Goal: Use online tool/utility: Utilize a website feature to perform a specific function

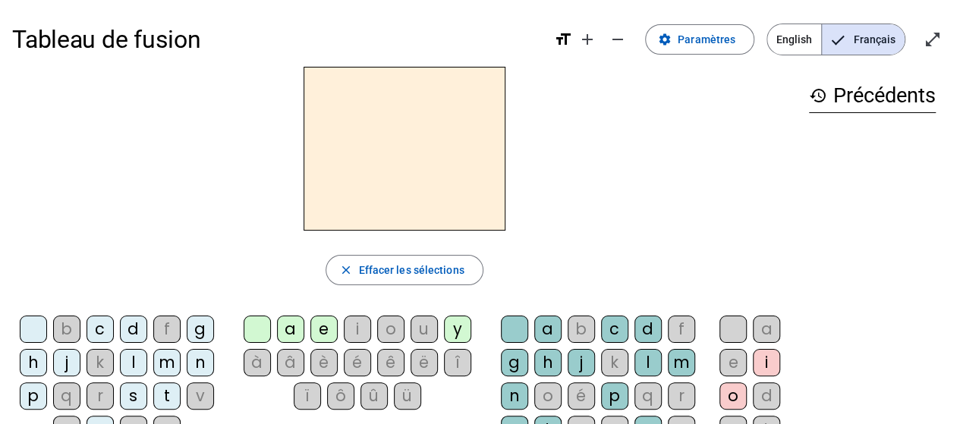
click at [63, 326] on div "b" at bounding box center [66, 329] width 27 height 27
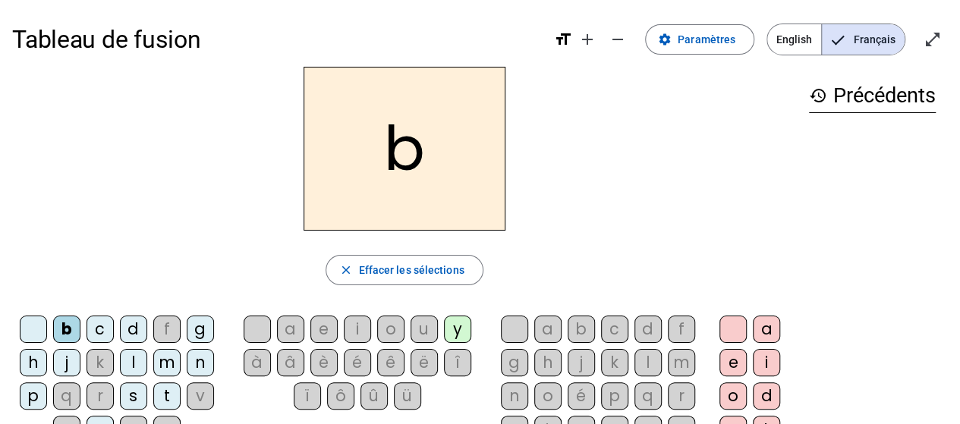
click at [394, 326] on div "o" at bounding box center [390, 329] width 27 height 27
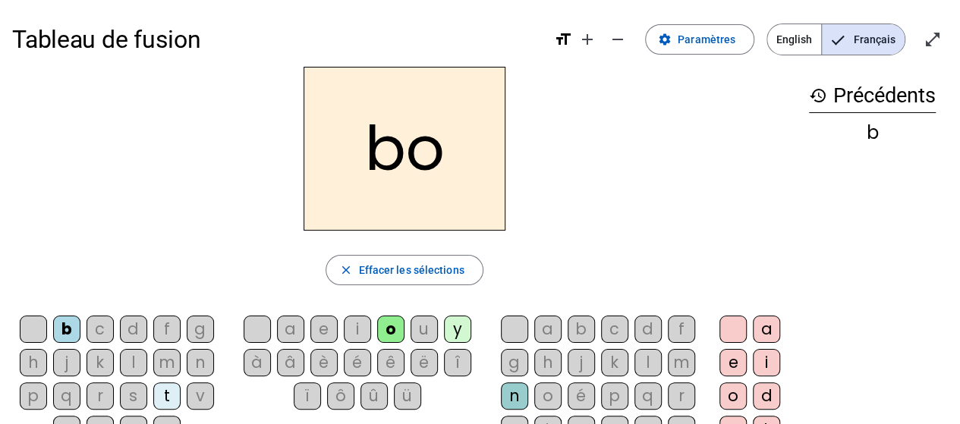
click at [650, 360] on div "l" at bounding box center [647, 362] width 27 height 27
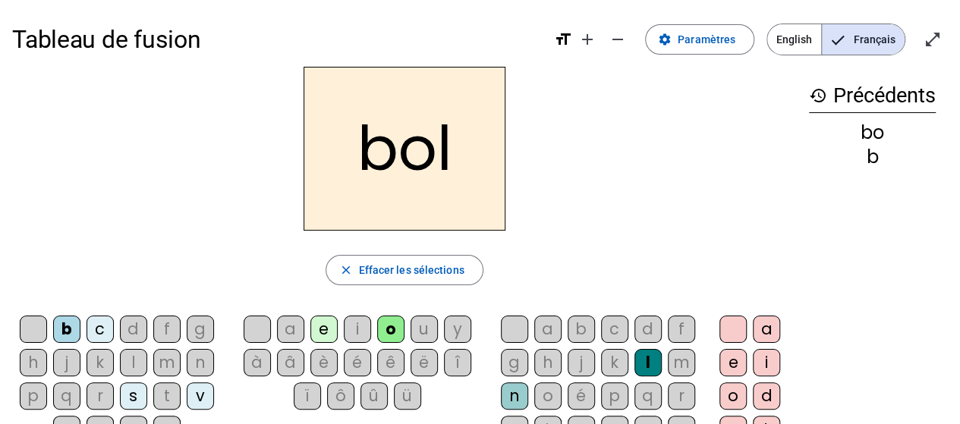
click at [110, 335] on div "c" at bounding box center [100, 329] width 27 height 27
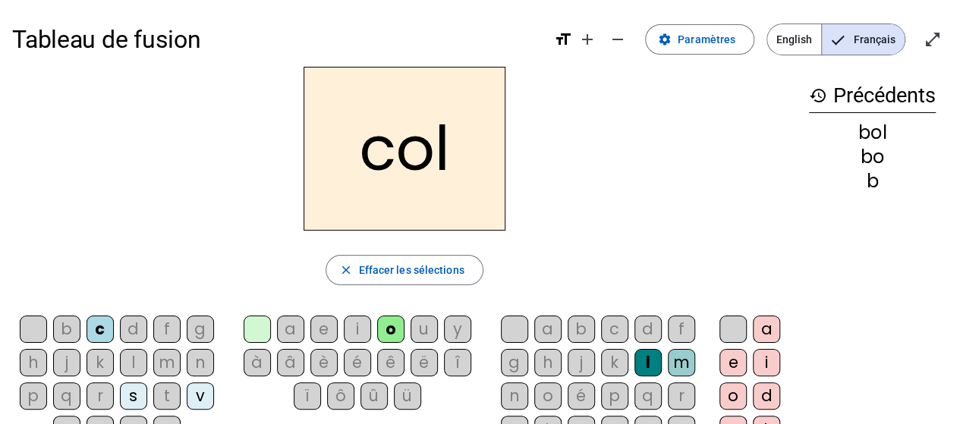
click at [134, 330] on div "d" at bounding box center [133, 329] width 27 height 27
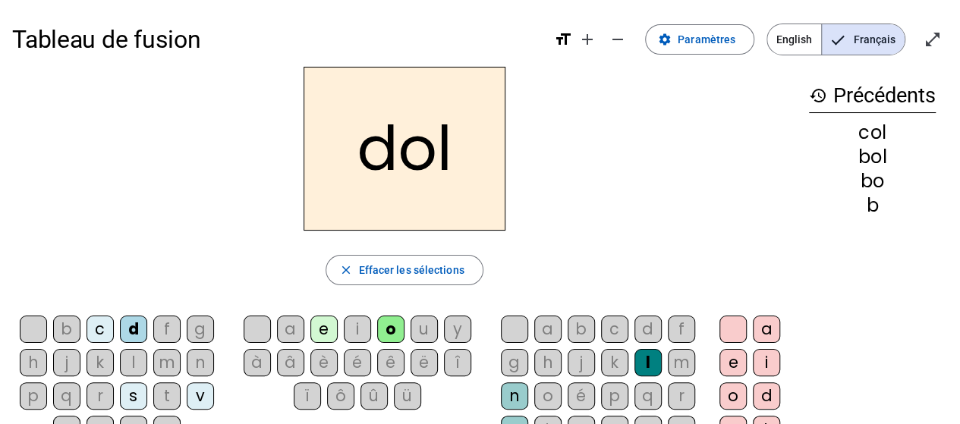
click at [168, 331] on div "f" at bounding box center [166, 329] width 27 height 27
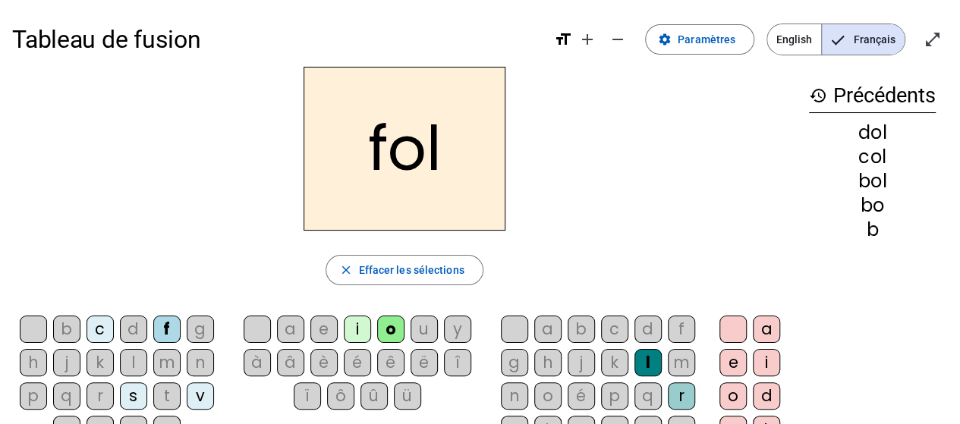
click at [200, 333] on div "g" at bounding box center [200, 329] width 27 height 27
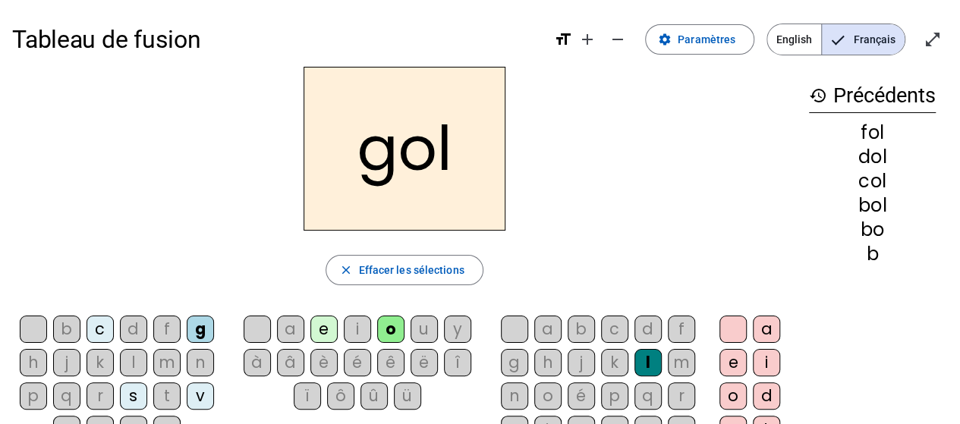
click at [32, 360] on div "h" at bounding box center [33, 362] width 27 height 27
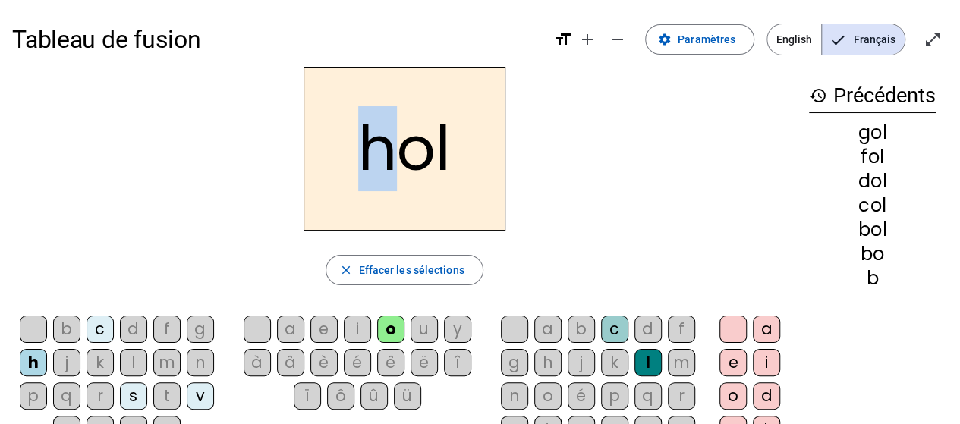
drag, startPoint x: 392, startPoint y: 142, endPoint x: 372, endPoint y: 143, distance: 19.8
click at [372, 143] on h2 "hol" at bounding box center [405, 149] width 202 height 164
click at [415, 204] on h2 "hol" at bounding box center [405, 149] width 202 height 164
click at [67, 357] on div "j" at bounding box center [66, 362] width 27 height 27
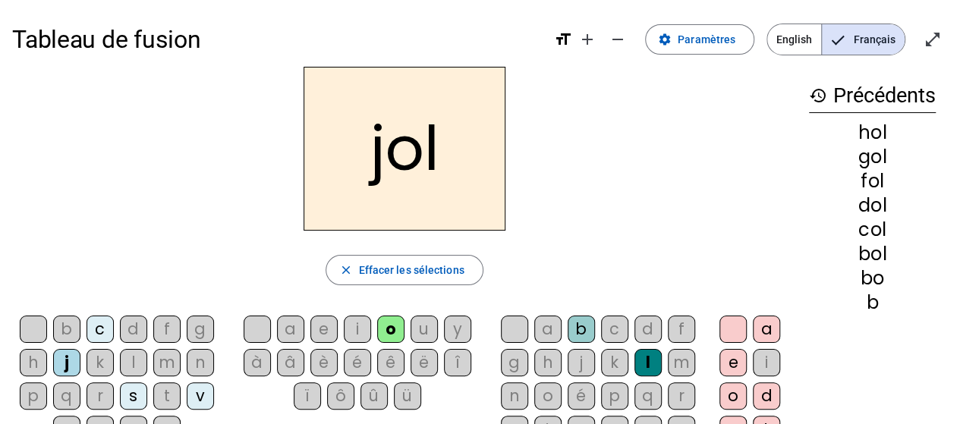
click at [106, 354] on div "k" at bounding box center [100, 362] width 27 height 27
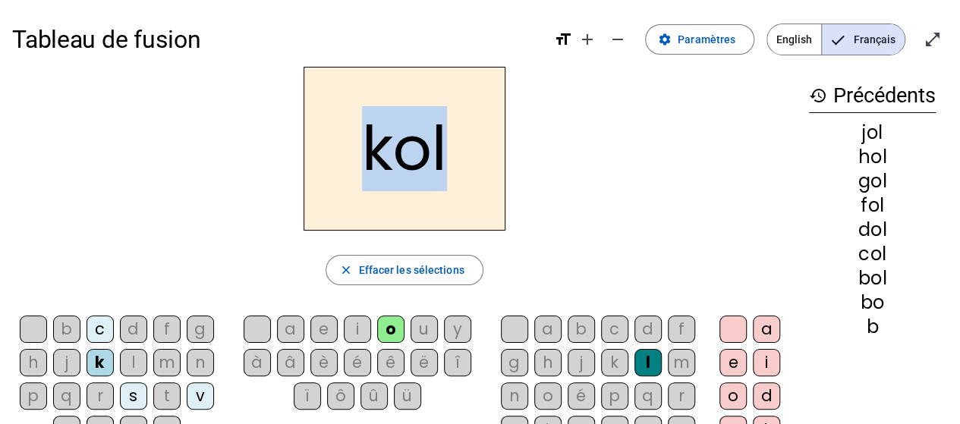
drag, startPoint x: 369, startPoint y: 162, endPoint x: 455, endPoint y: 160, distance: 85.8
click at [455, 160] on h2 "kol" at bounding box center [405, 149] width 202 height 164
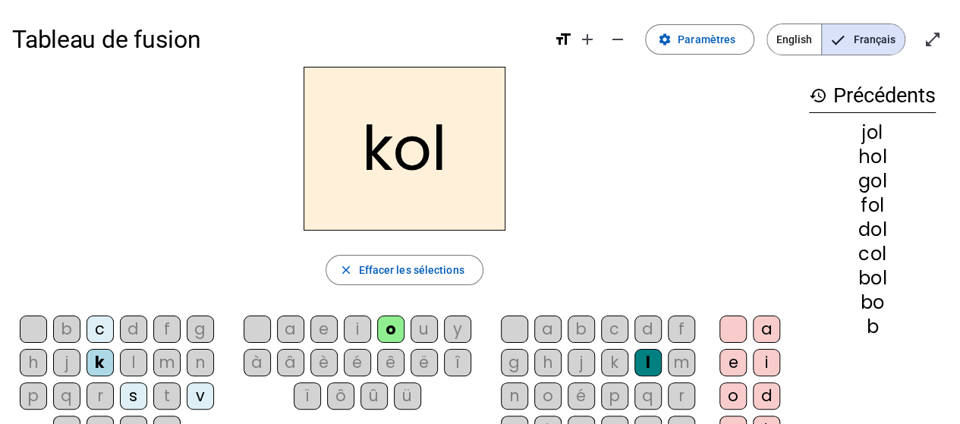
click at [129, 360] on div "l" at bounding box center [133, 362] width 27 height 27
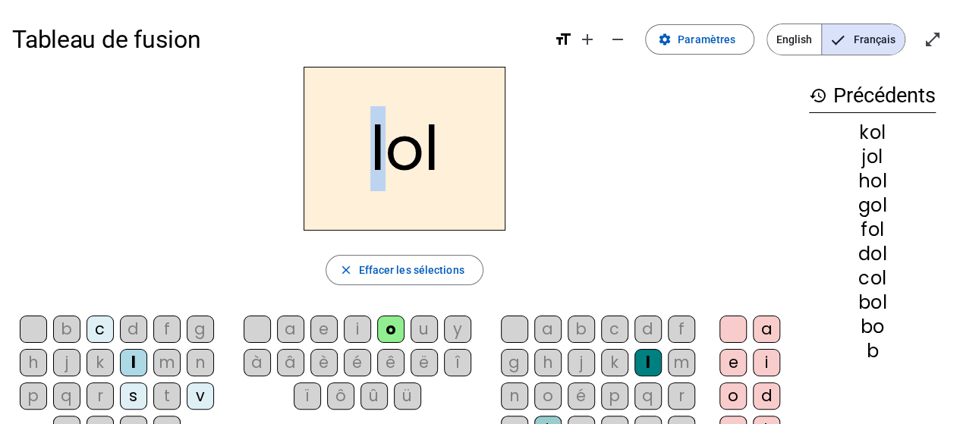
drag, startPoint x: 369, startPoint y: 159, endPoint x: 384, endPoint y: 156, distance: 15.3
click at [384, 156] on h2 "lol" at bounding box center [405, 149] width 202 height 164
click at [392, 158] on h2 "lol" at bounding box center [405, 149] width 202 height 164
drag, startPoint x: 391, startPoint y: 158, endPoint x: 405, endPoint y: 157, distance: 14.4
click at [405, 157] on h2 "lol" at bounding box center [405, 149] width 202 height 164
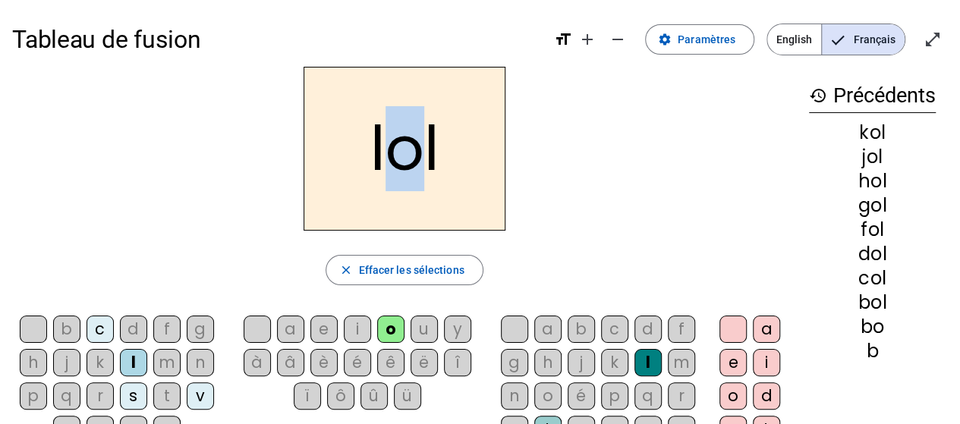
click at [425, 165] on h2 "lol" at bounding box center [405, 149] width 202 height 164
drag, startPoint x: 425, startPoint y: 162, endPoint x: 433, endPoint y: 159, distance: 8.2
click at [433, 159] on h2 "lol" at bounding box center [405, 149] width 202 height 164
drag, startPoint x: 361, startPoint y: 137, endPoint x: 376, endPoint y: 139, distance: 15.3
click at [376, 139] on h2 "lol" at bounding box center [405, 149] width 202 height 164
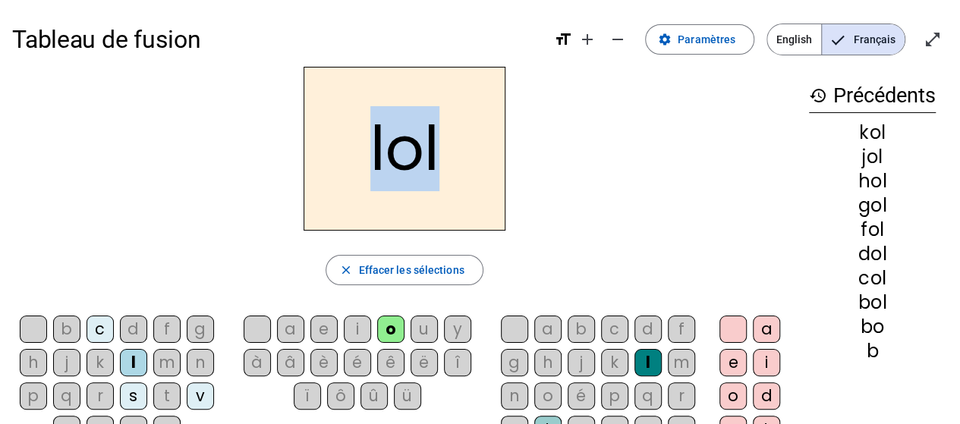
drag, startPoint x: 374, startPoint y: 140, endPoint x: 435, endPoint y: 146, distance: 61.0
click at [435, 146] on h2 "lol" at bounding box center [405, 149] width 202 height 164
click at [363, 148] on h2 "lol" at bounding box center [405, 149] width 202 height 164
drag, startPoint x: 372, startPoint y: 149, endPoint x: 441, endPoint y: 151, distance: 69.1
click at [441, 151] on h2 "lol" at bounding box center [405, 149] width 202 height 164
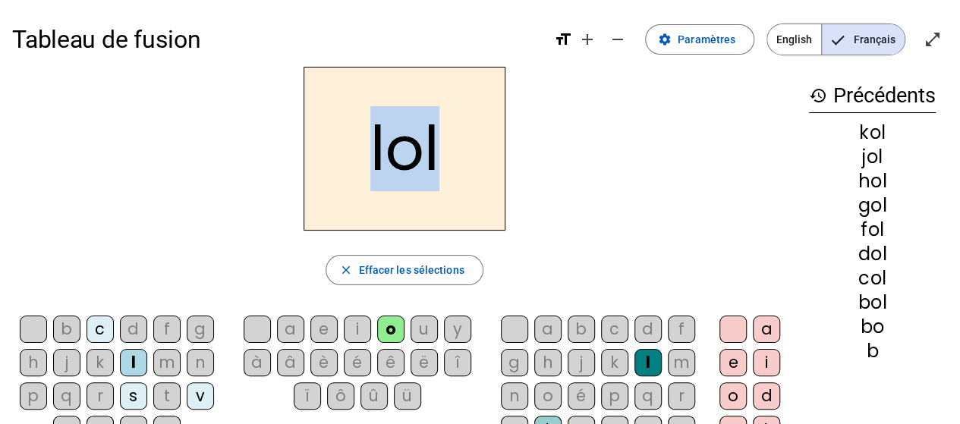
click at [574, 168] on div "lol" at bounding box center [404, 149] width 785 height 164
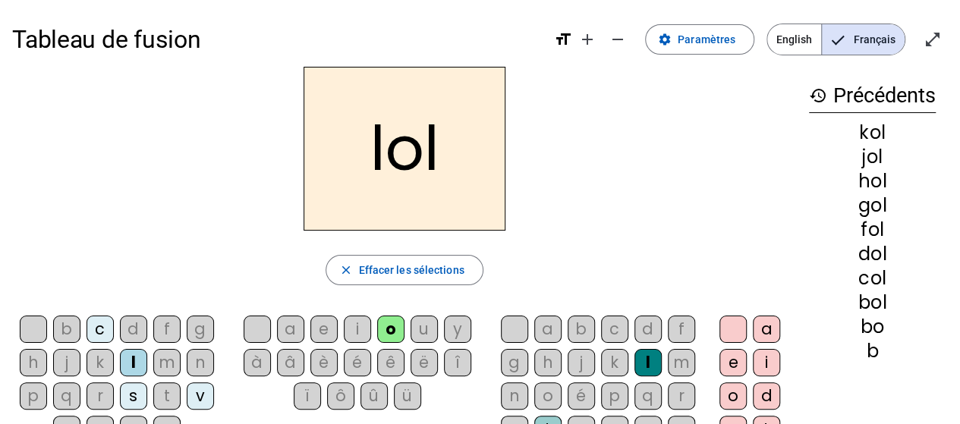
click at [169, 357] on div "m" at bounding box center [166, 362] width 27 height 27
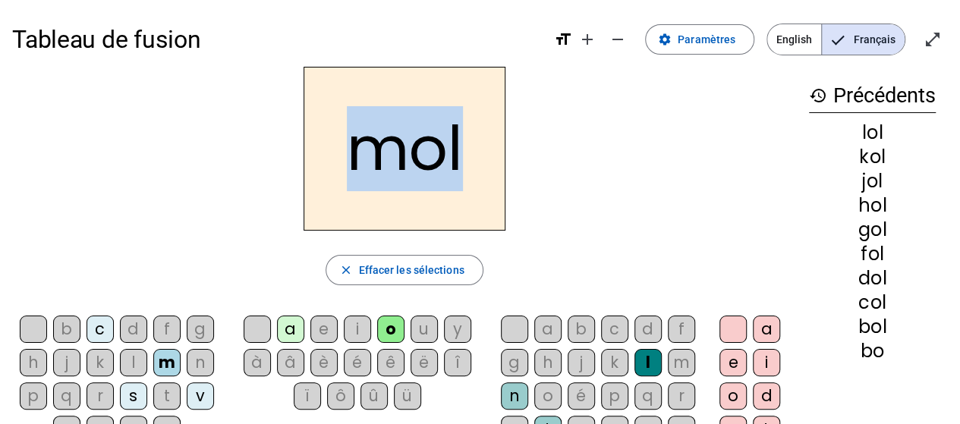
drag, startPoint x: 354, startPoint y: 155, endPoint x: 490, endPoint y: 153, distance: 135.9
click at [490, 153] on h2 "mol" at bounding box center [405, 149] width 202 height 164
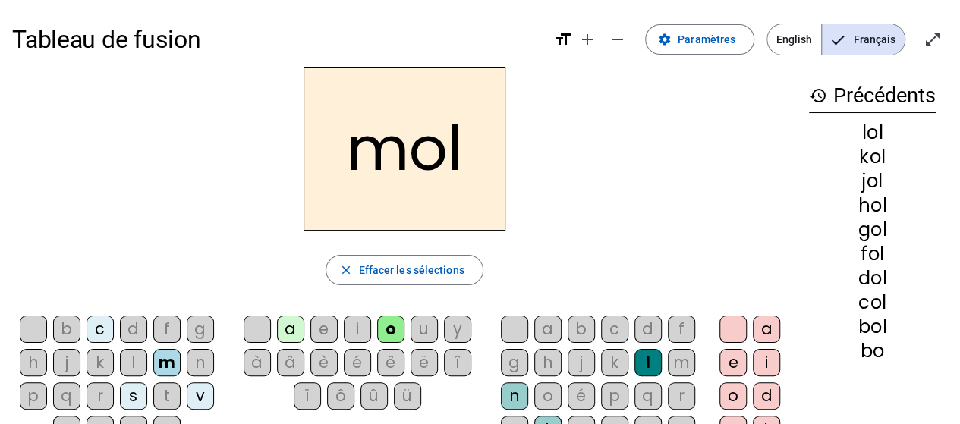
click at [197, 362] on div "n" at bounding box center [200, 362] width 27 height 27
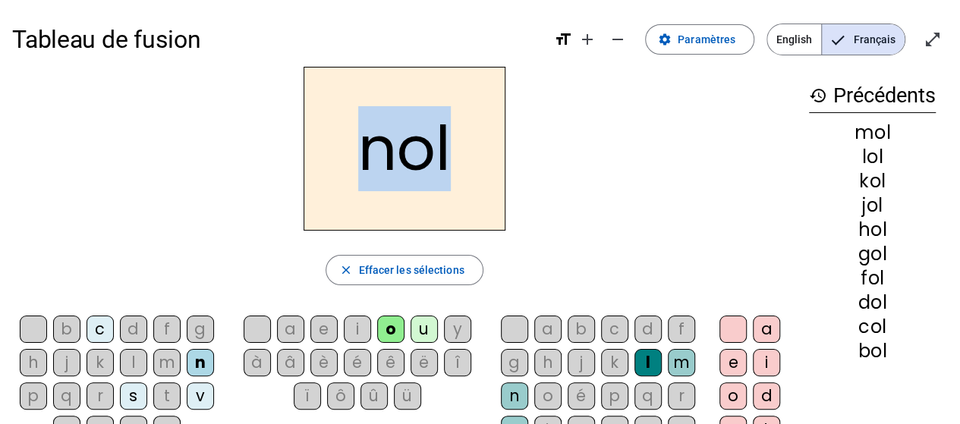
drag, startPoint x: 363, startPoint y: 148, endPoint x: 455, endPoint y: 148, distance: 91.8
click at [455, 148] on h2 "nol" at bounding box center [405, 149] width 202 height 164
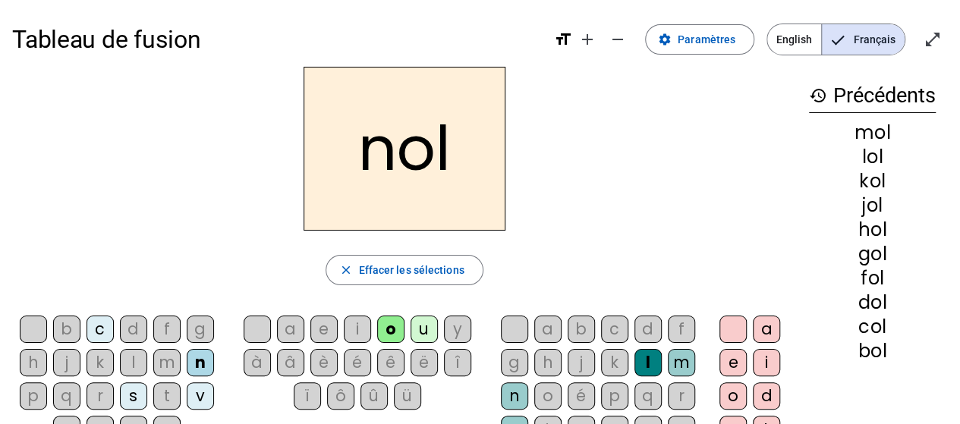
click at [33, 391] on div "p" at bounding box center [33, 395] width 27 height 27
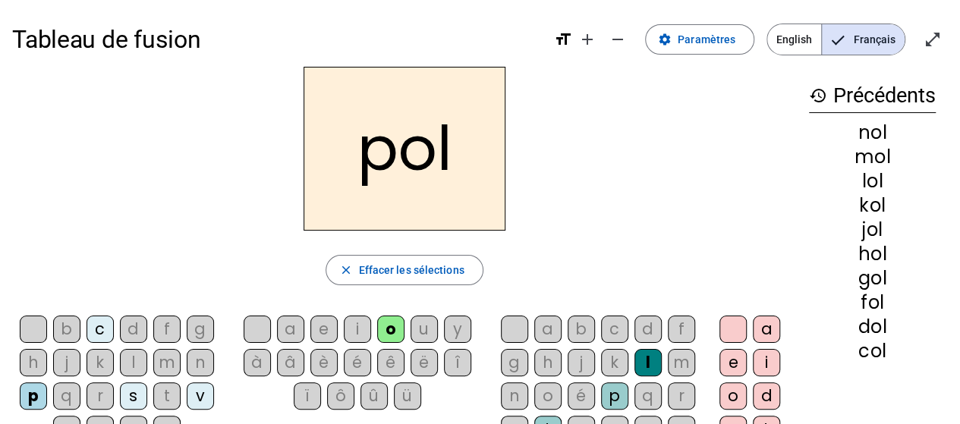
click at [363, 153] on h2 "pol" at bounding box center [405, 149] width 202 height 164
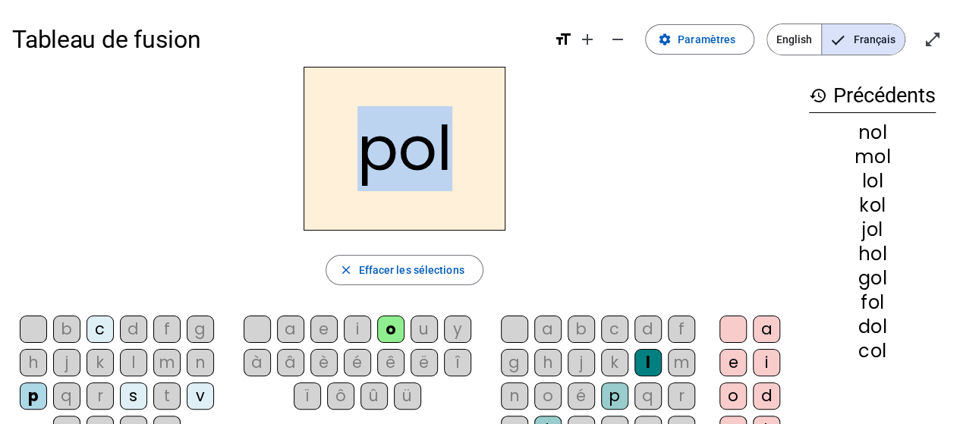
drag, startPoint x: 361, startPoint y: 165, endPoint x: 449, endPoint y: 159, distance: 88.2
click at [449, 159] on h2 "pol" at bounding box center [405, 149] width 202 height 164
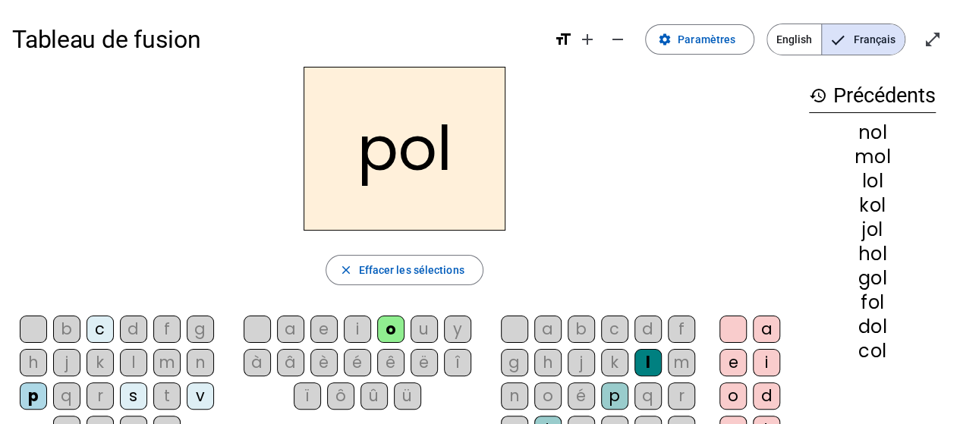
click at [105, 394] on div "r" at bounding box center [100, 395] width 27 height 27
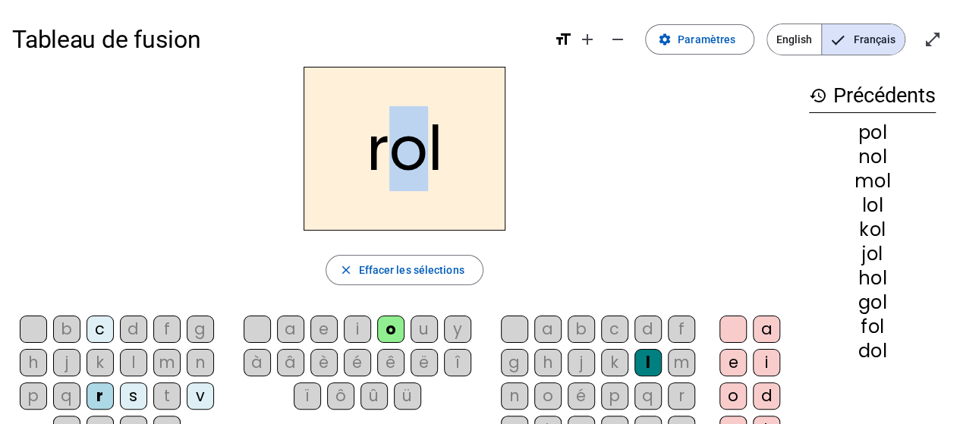
drag, startPoint x: 385, startPoint y: 156, endPoint x: 418, endPoint y: 153, distance: 33.5
click at [418, 153] on h2 "rol" at bounding box center [405, 149] width 202 height 164
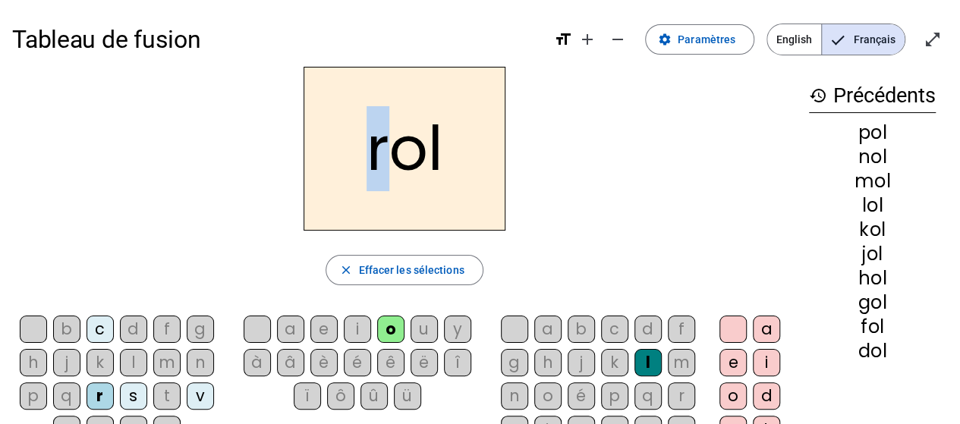
drag, startPoint x: 369, startPoint y: 154, endPoint x: 386, endPoint y: 154, distance: 17.5
click at [386, 154] on h2 "rol" at bounding box center [405, 149] width 202 height 164
click at [396, 154] on h2 "rol" at bounding box center [405, 149] width 202 height 164
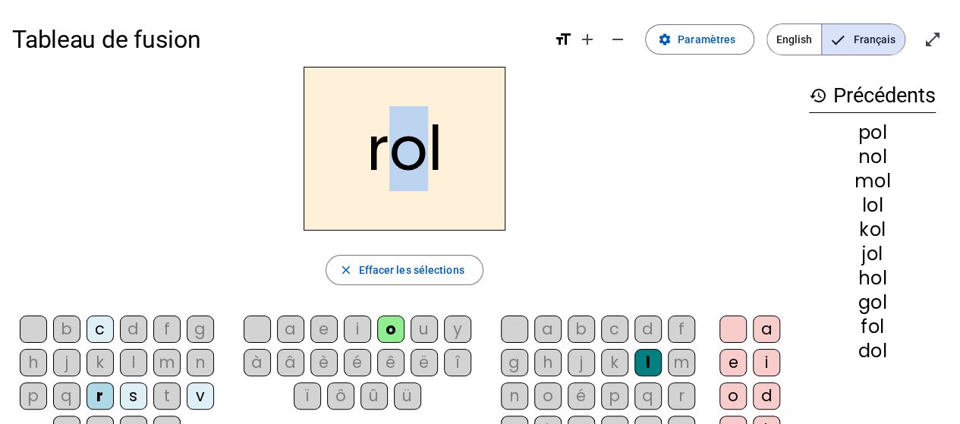
drag, startPoint x: 390, startPoint y: 156, endPoint x: 419, endPoint y: 157, distance: 28.8
click at [419, 157] on h2 "rol" at bounding box center [405, 149] width 202 height 164
click at [432, 159] on h2 "rol" at bounding box center [405, 149] width 202 height 164
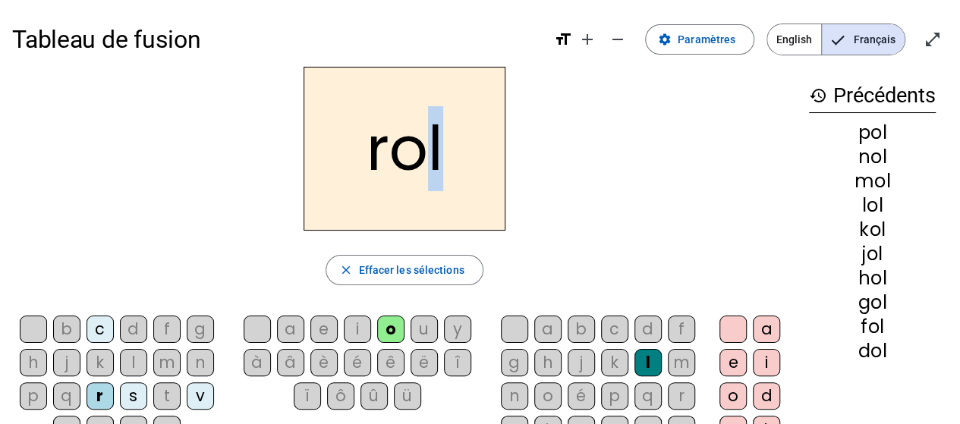
drag, startPoint x: 428, startPoint y: 159, endPoint x: 436, endPoint y: 158, distance: 7.6
click at [436, 158] on h2 "rol" at bounding box center [405, 149] width 202 height 164
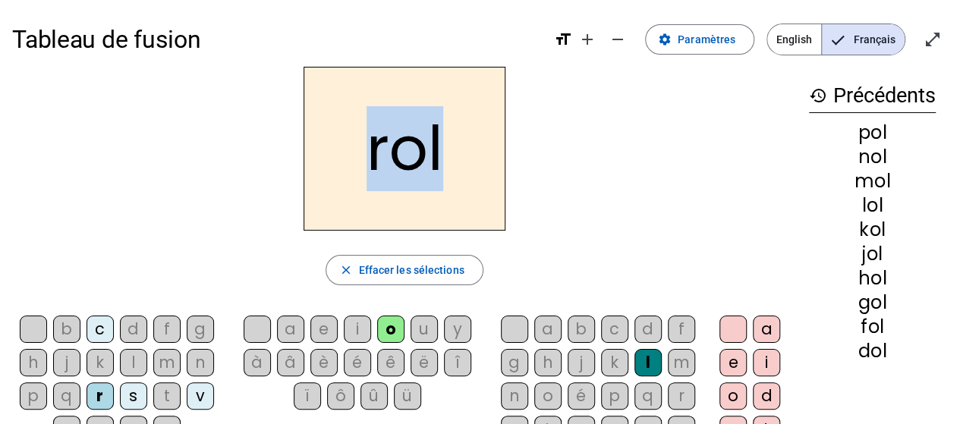
drag, startPoint x: 370, startPoint y: 155, endPoint x: 442, endPoint y: 156, distance: 71.3
click at [442, 156] on h2 "rol" at bounding box center [405, 149] width 202 height 164
click at [565, 163] on div "rol" at bounding box center [404, 149] width 785 height 164
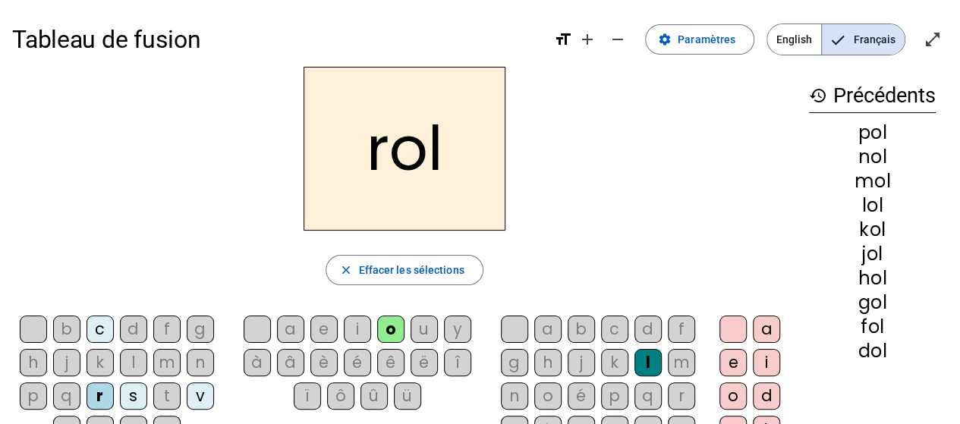
click at [135, 398] on div "s" at bounding box center [133, 395] width 27 height 27
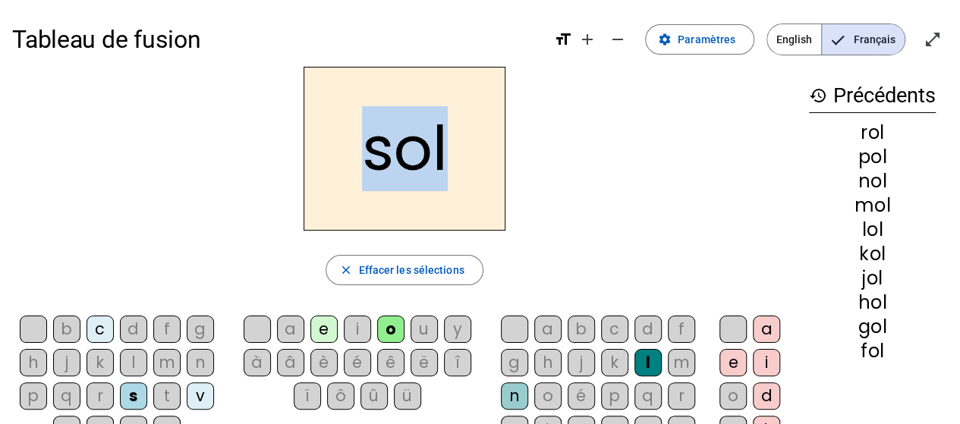
drag, startPoint x: 367, startPoint y: 157, endPoint x: 460, endPoint y: 156, distance: 92.6
click at [460, 156] on h2 "sol" at bounding box center [405, 149] width 202 height 164
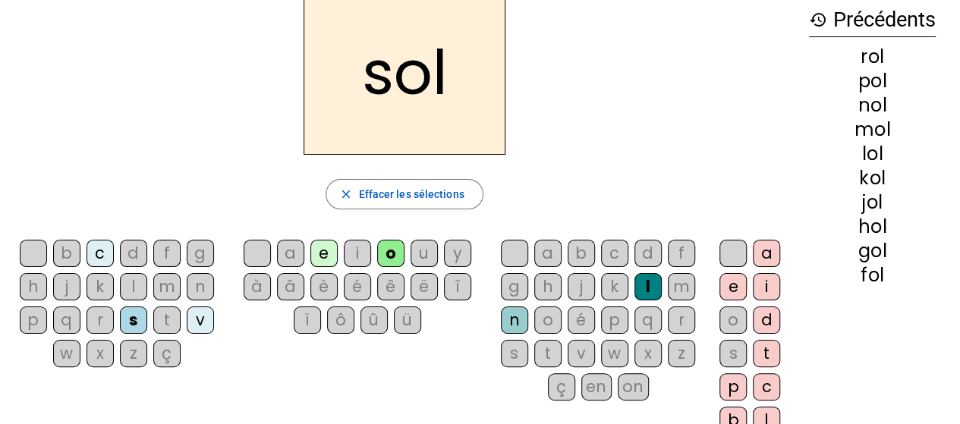
click at [170, 321] on div "t" at bounding box center [166, 320] width 27 height 27
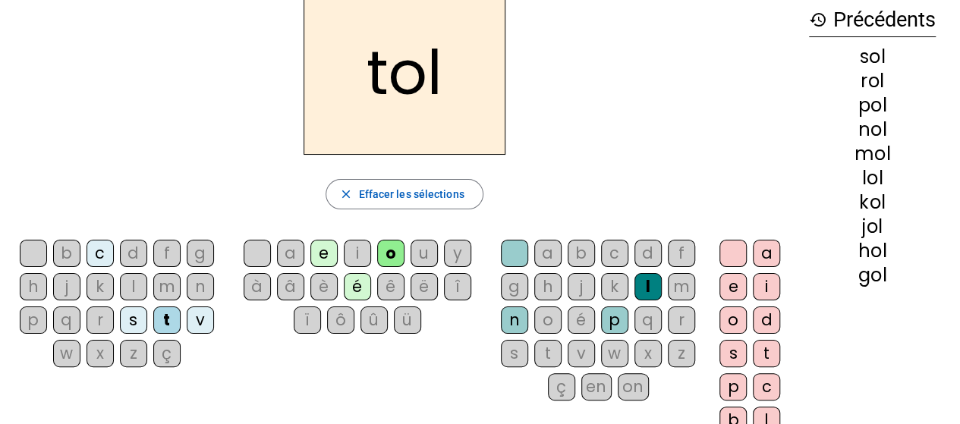
scroll to position [0, 0]
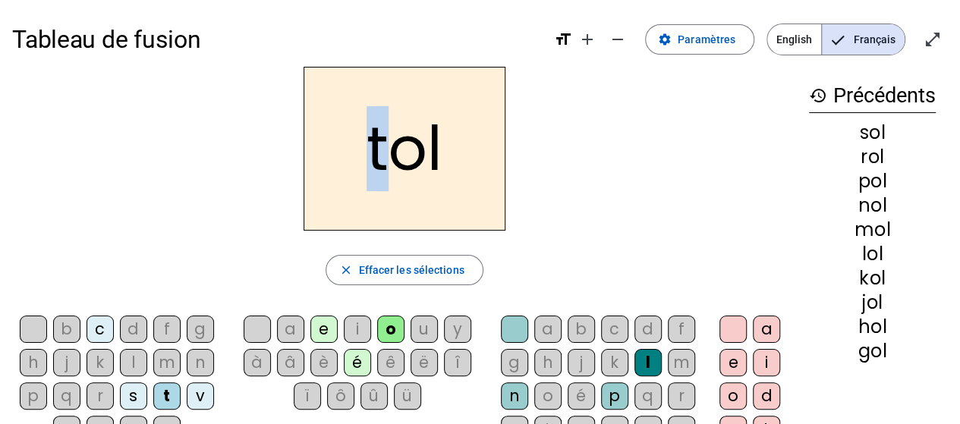
drag, startPoint x: 372, startPoint y: 163, endPoint x: 382, endPoint y: 162, distance: 10.0
click at [382, 162] on h2 "tol" at bounding box center [405, 149] width 202 height 164
click at [392, 153] on h2 "tol" at bounding box center [405, 149] width 202 height 164
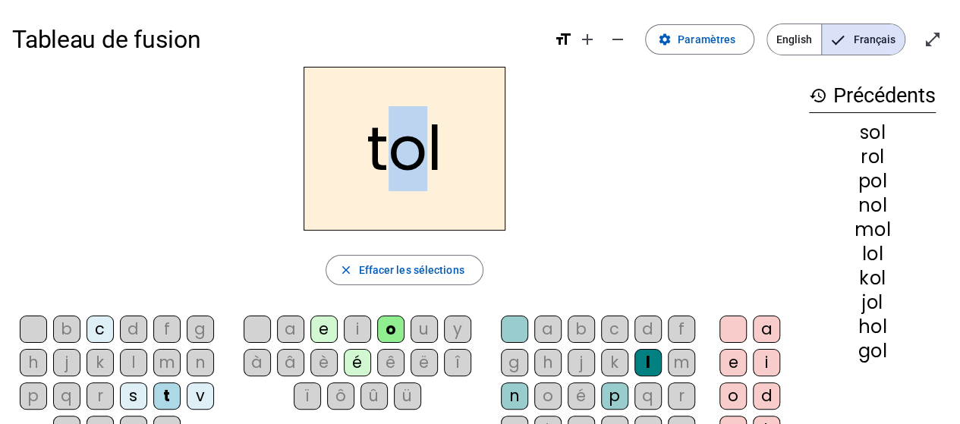
drag, startPoint x: 392, startPoint y: 155, endPoint x: 412, endPoint y: 155, distance: 20.5
click at [412, 155] on h2 "tol" at bounding box center [405, 149] width 202 height 164
click at [415, 154] on h2 "tol" at bounding box center [405, 149] width 202 height 164
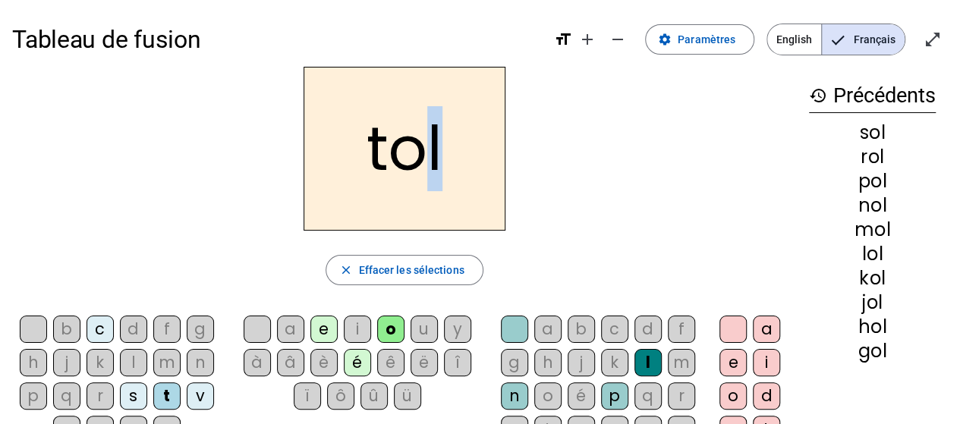
drag, startPoint x: 422, startPoint y: 150, endPoint x: 440, endPoint y: 150, distance: 18.2
click at [440, 150] on h2 "tol" at bounding box center [405, 149] width 202 height 164
click at [366, 152] on h2 "tol" at bounding box center [405, 149] width 202 height 164
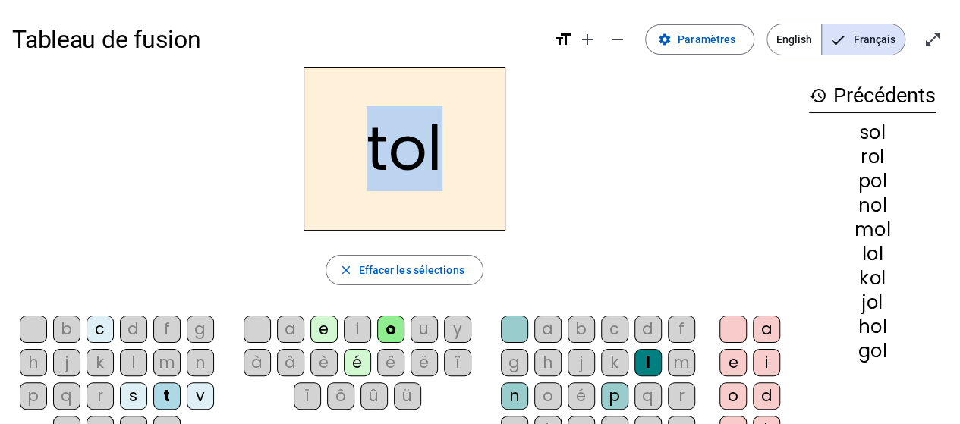
drag, startPoint x: 365, startPoint y: 150, endPoint x: 454, endPoint y: 143, distance: 89.0
click at [454, 143] on h2 "tol" at bounding box center [405, 149] width 202 height 164
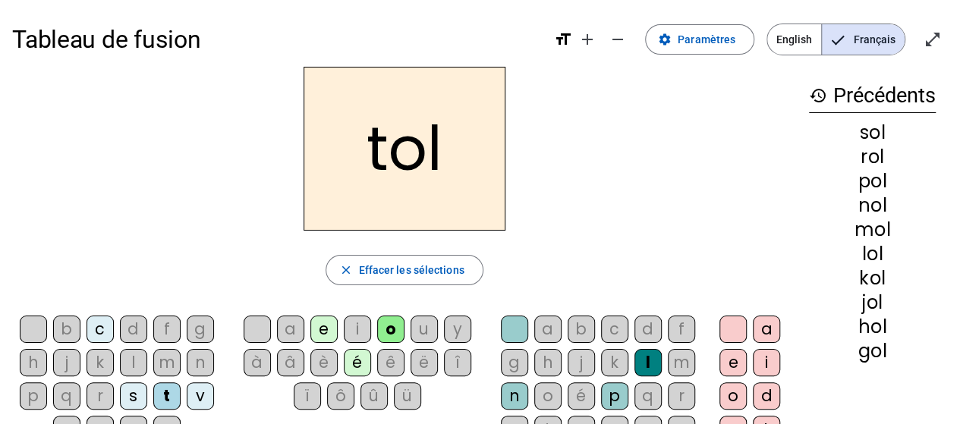
click at [205, 390] on div "v" at bounding box center [200, 395] width 27 height 27
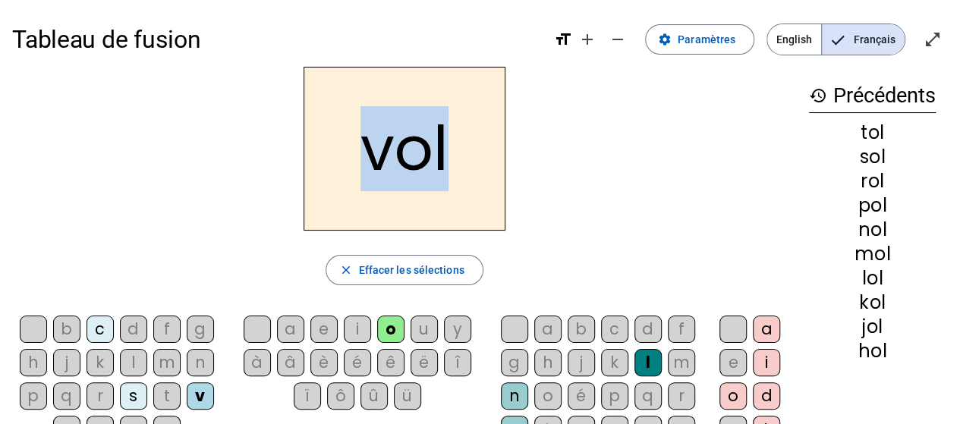
drag, startPoint x: 370, startPoint y: 156, endPoint x: 443, endPoint y: 158, distance: 73.7
click at [443, 158] on h2 "vol" at bounding box center [405, 149] width 202 height 164
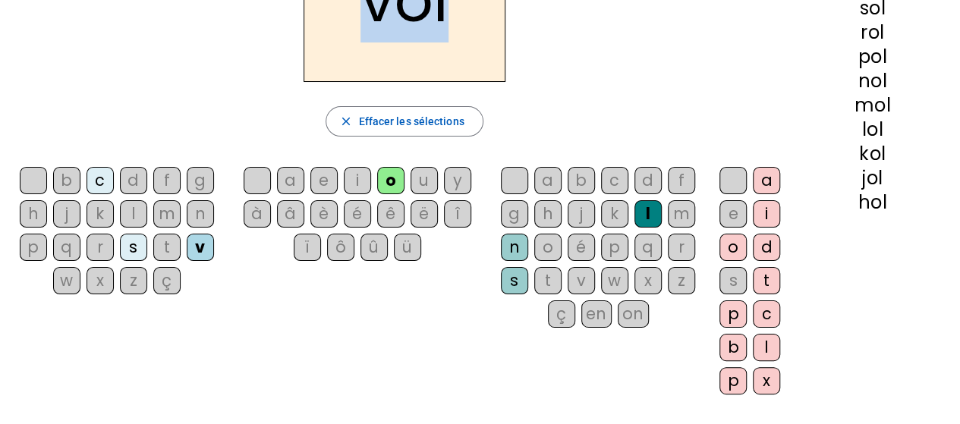
scroll to position [152, 0]
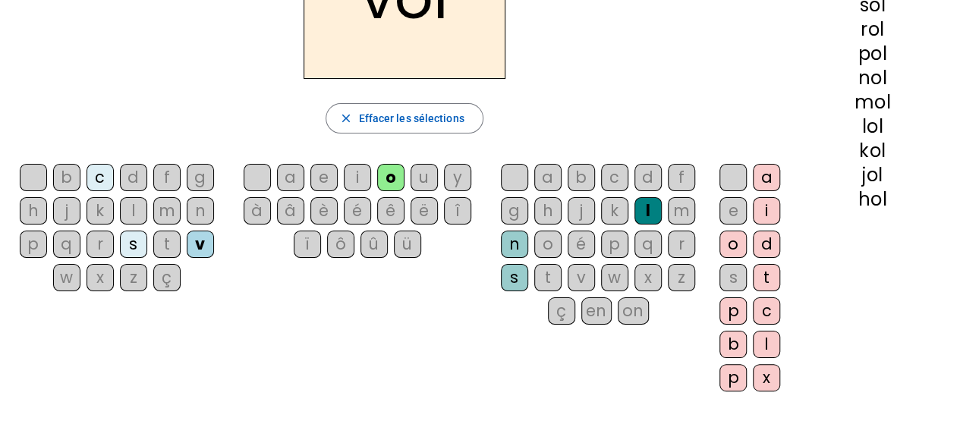
click at [72, 272] on div "w" at bounding box center [66, 277] width 27 height 27
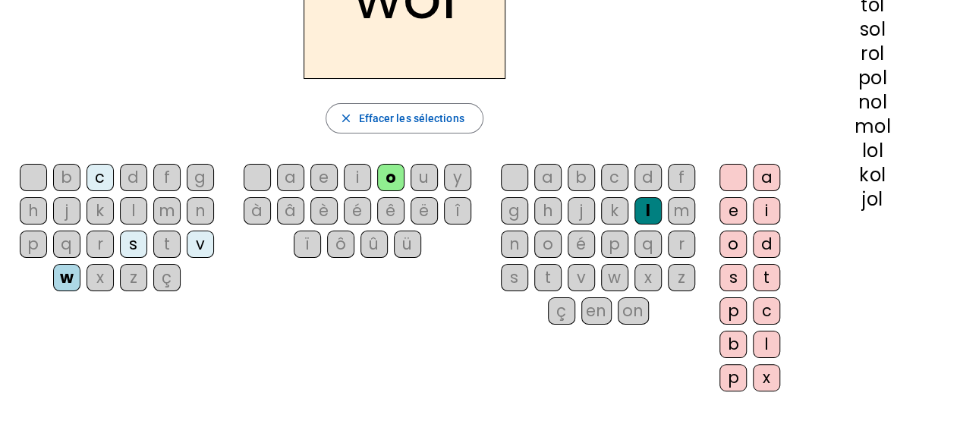
scroll to position [0, 0]
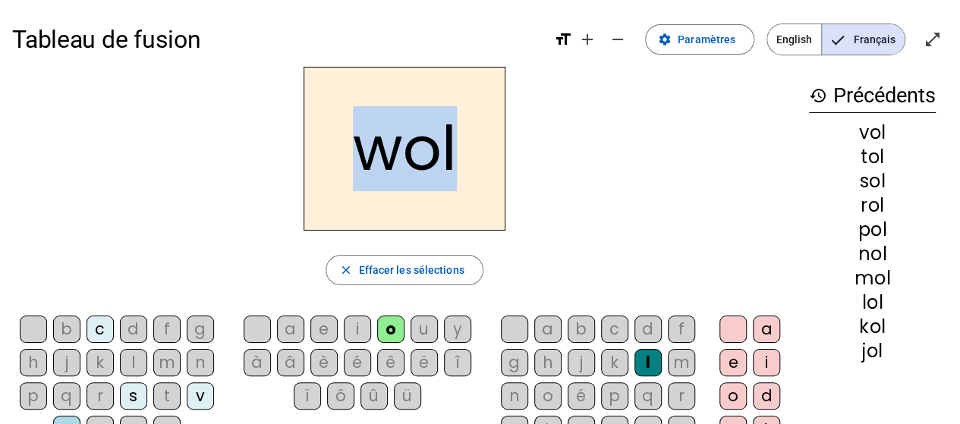
drag, startPoint x: 357, startPoint y: 153, endPoint x: 455, endPoint y: 156, distance: 97.2
click at [455, 156] on h2 "wol" at bounding box center [405, 149] width 202 height 164
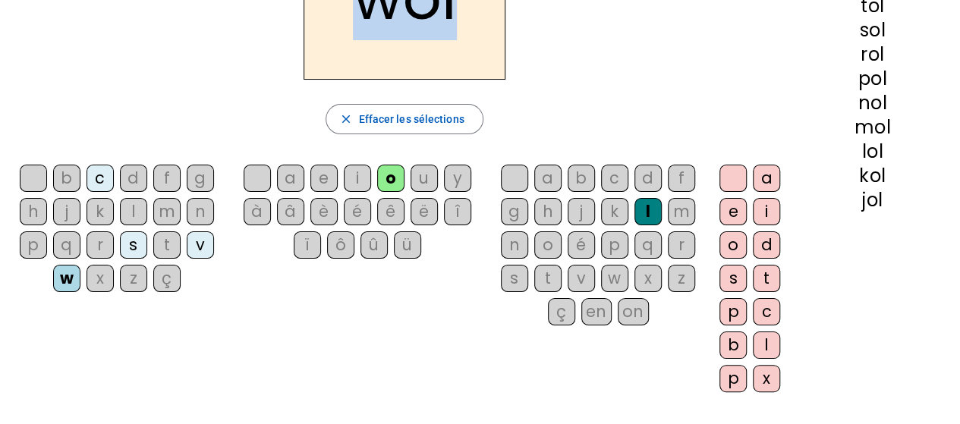
scroll to position [152, 0]
click at [102, 275] on div "x" at bounding box center [100, 277] width 27 height 27
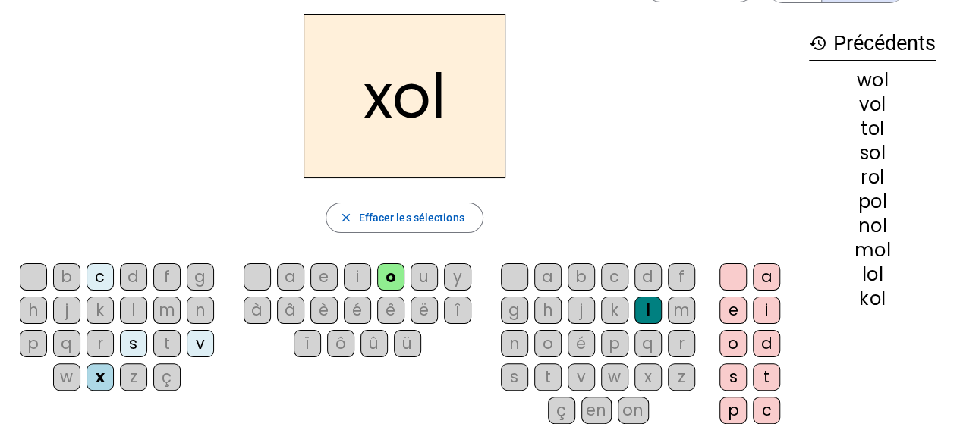
scroll to position [76, 0]
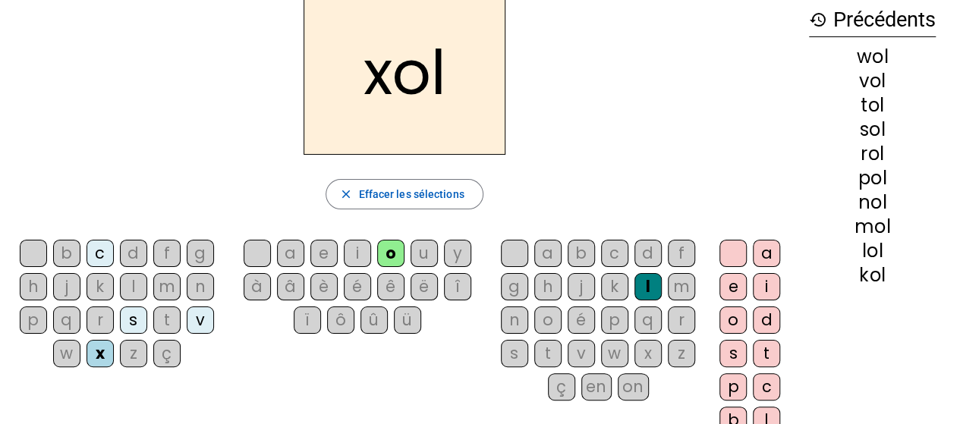
click at [137, 351] on div "z" at bounding box center [133, 353] width 27 height 27
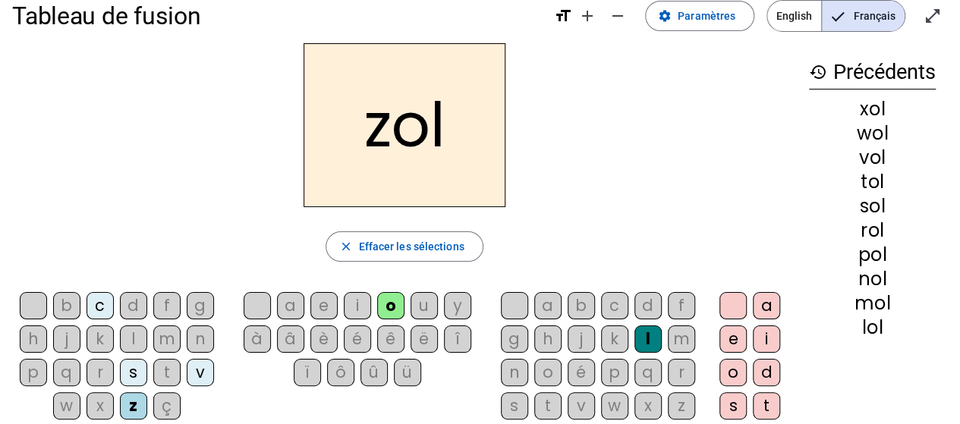
scroll to position [0, 0]
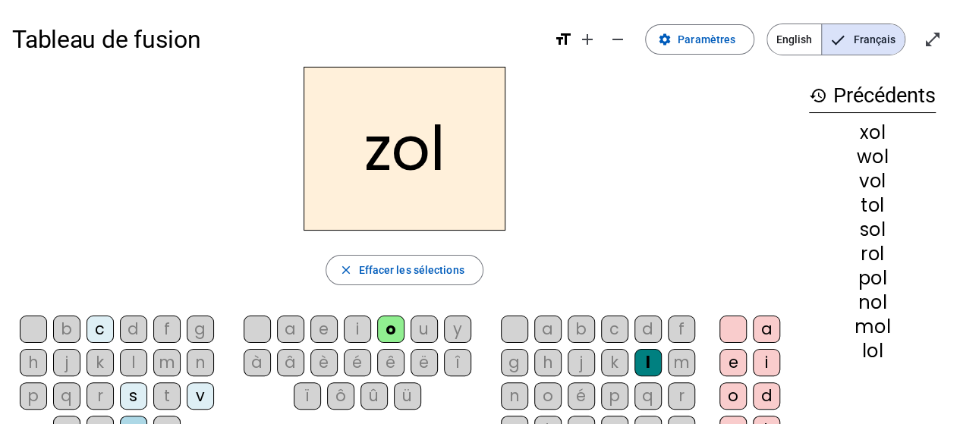
drag, startPoint x: 362, startPoint y: 154, endPoint x: 376, endPoint y: 152, distance: 13.8
click at [376, 152] on h2 "zol" at bounding box center [405, 149] width 202 height 164
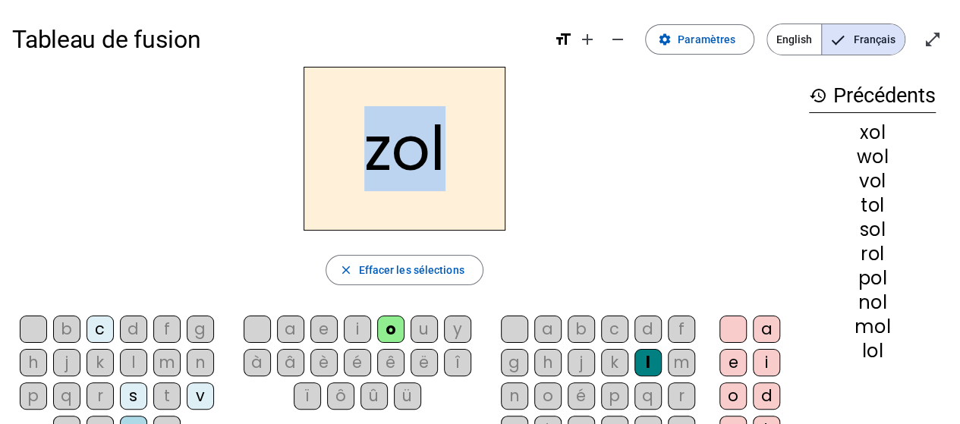
drag, startPoint x: 372, startPoint y: 151, endPoint x: 460, endPoint y: 159, distance: 88.4
click at [460, 159] on h2 "zol" at bounding box center [405, 149] width 202 height 164
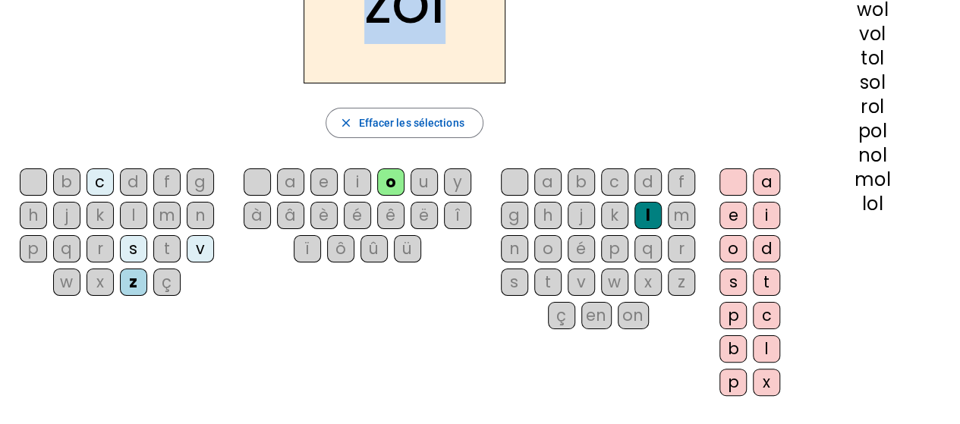
scroll to position [152, 0]
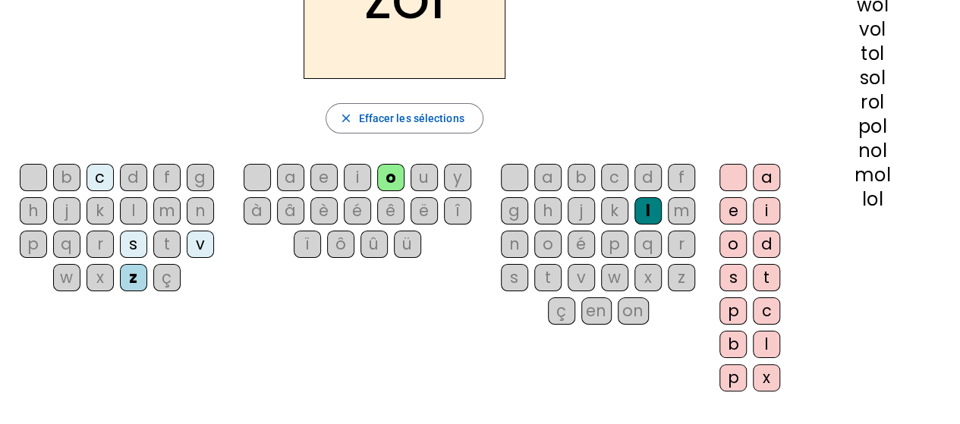
click at [168, 276] on div "ç" at bounding box center [166, 277] width 27 height 27
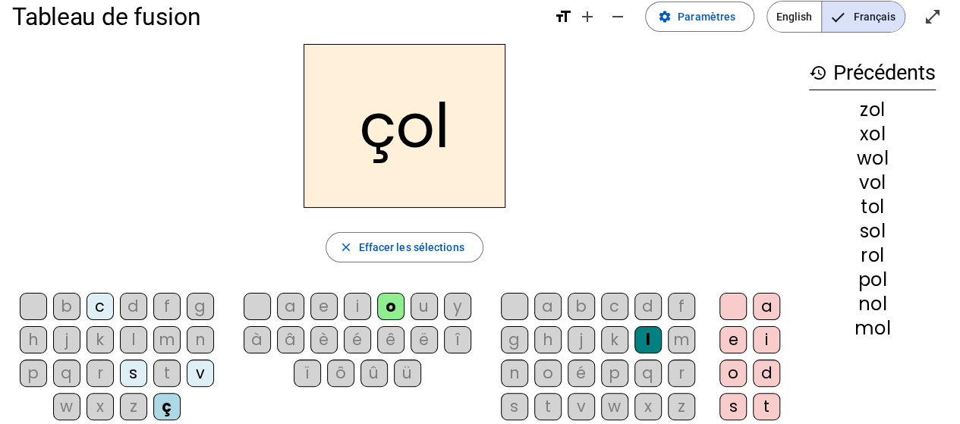
scroll to position [0, 0]
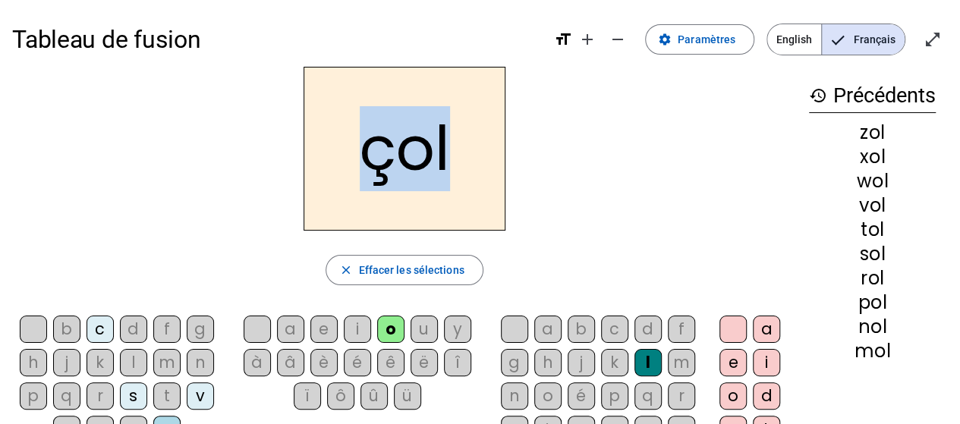
drag, startPoint x: 362, startPoint y: 165, endPoint x: 508, endPoint y: 164, distance: 145.7
click at [508, 164] on div "çol" at bounding box center [404, 149] width 785 height 164
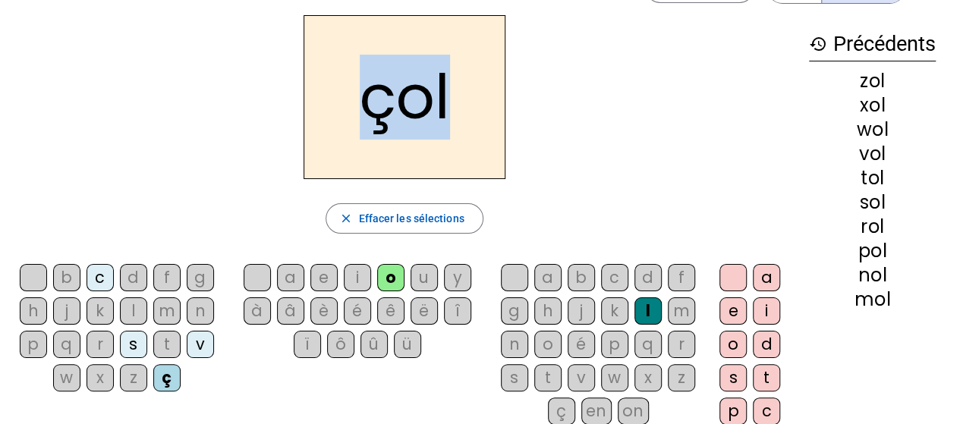
scroll to position [76, 0]
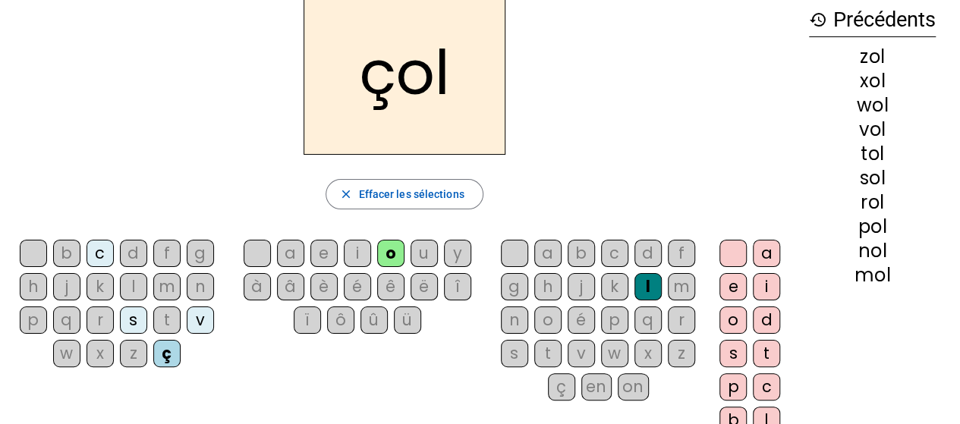
click at [105, 253] on div "c" at bounding box center [100, 253] width 27 height 27
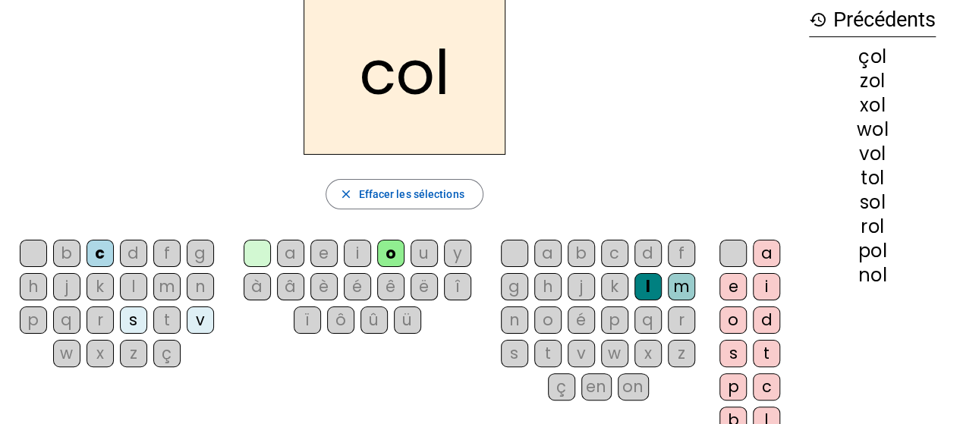
click at [42, 285] on div "h" at bounding box center [33, 286] width 27 height 27
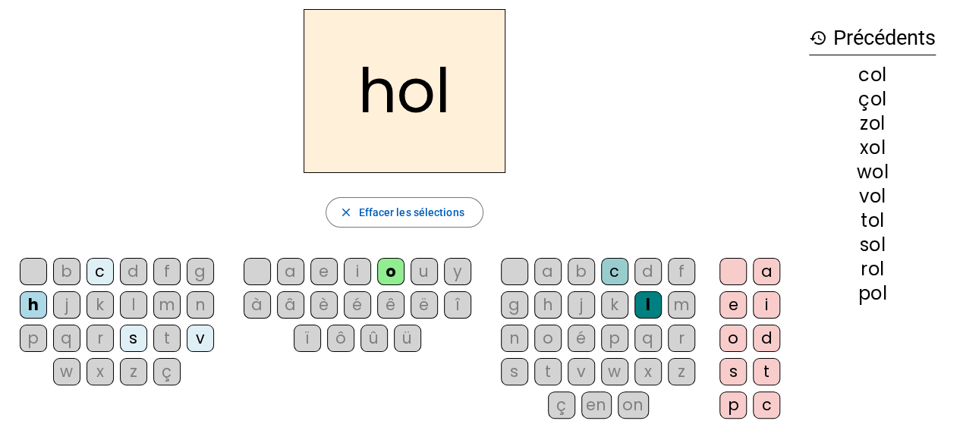
scroll to position [0, 0]
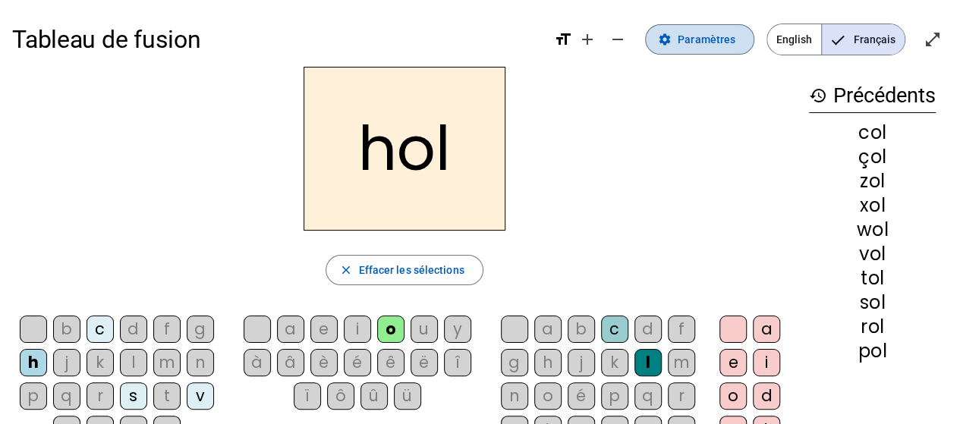
click at [692, 30] on span at bounding box center [700, 39] width 108 height 36
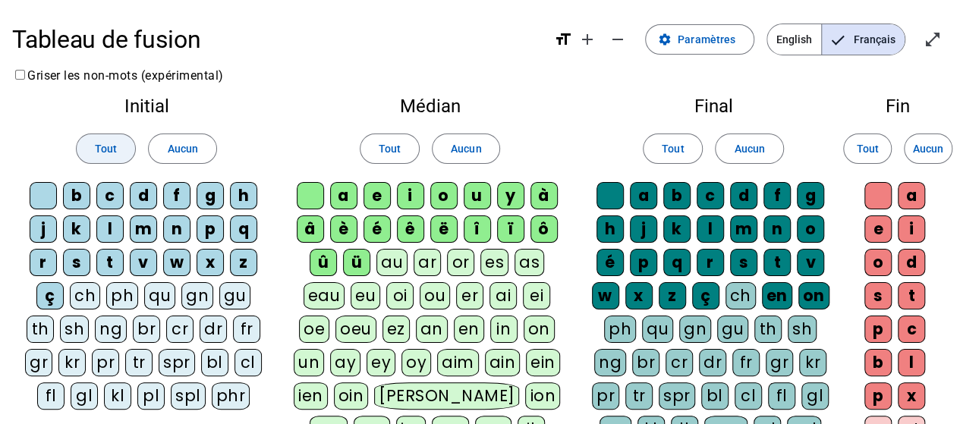
click at [106, 149] on span "Tout" at bounding box center [106, 149] width 22 height 18
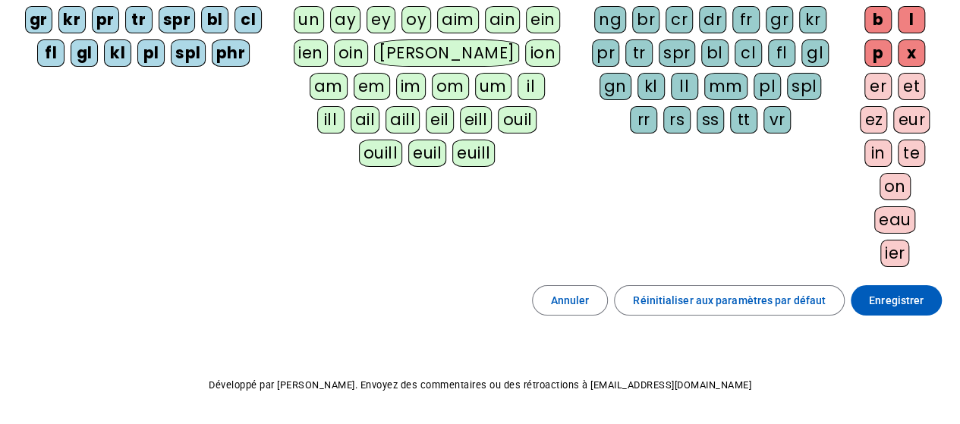
scroll to position [379, 0]
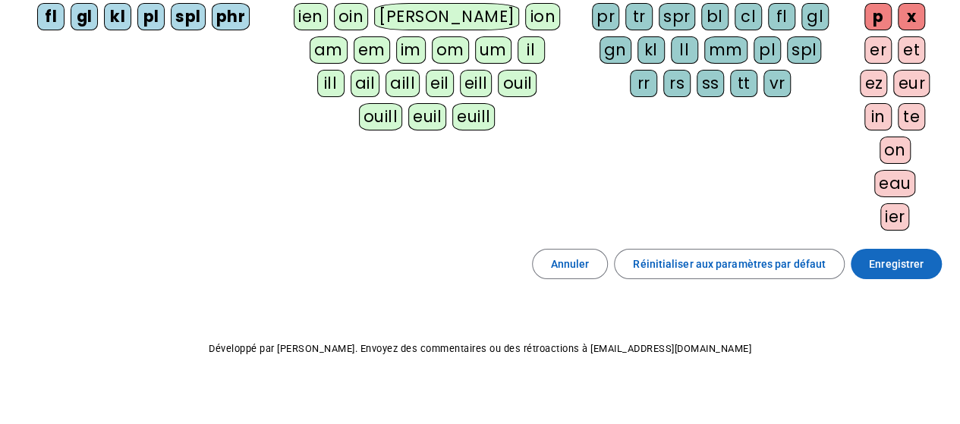
click at [911, 262] on span "Enregistrer" at bounding box center [896, 264] width 55 height 18
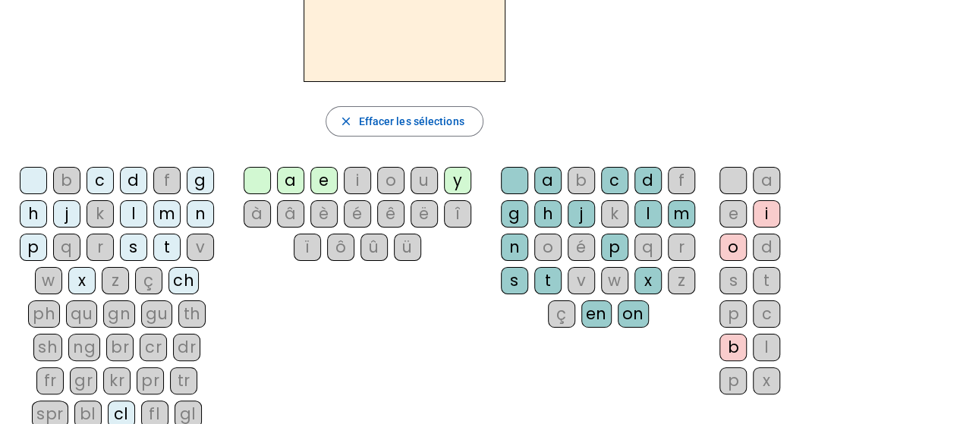
scroll to position [117, 0]
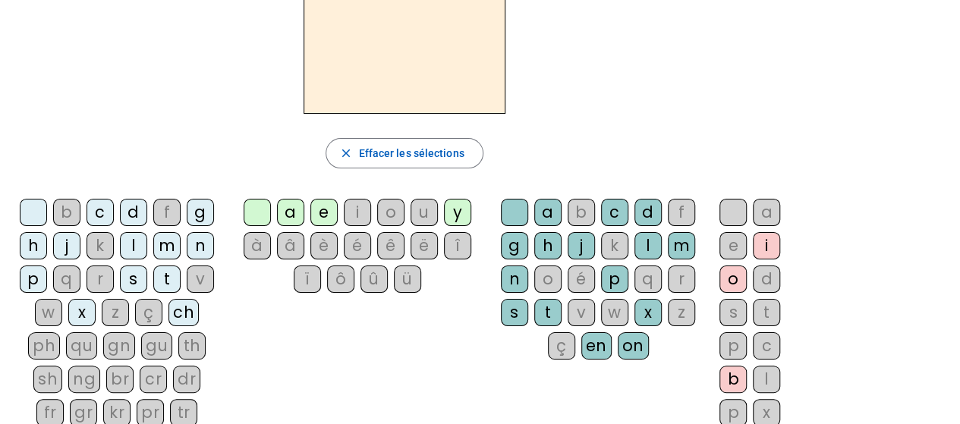
click at [186, 309] on div "ch" at bounding box center [183, 312] width 30 height 27
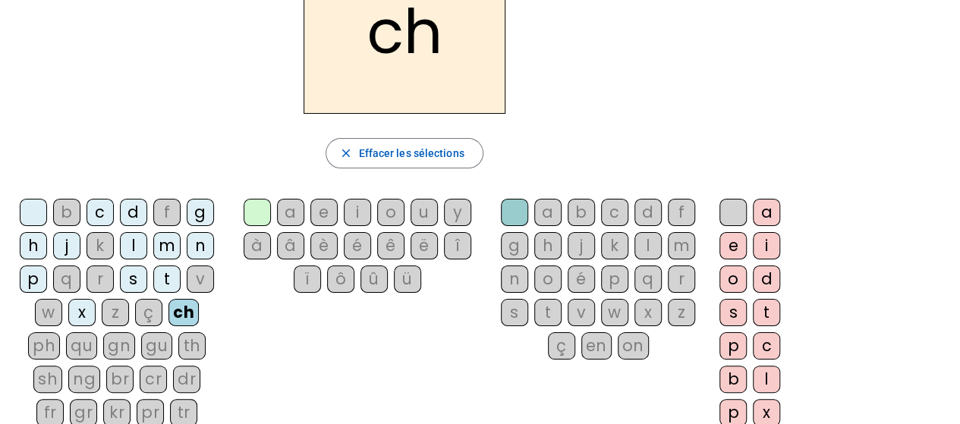
click at [393, 213] on div "o" at bounding box center [390, 212] width 27 height 27
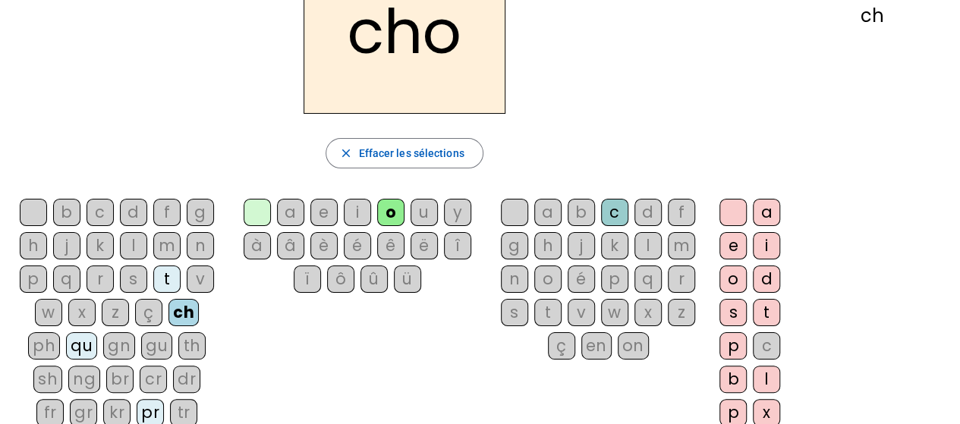
click at [647, 238] on div "l" at bounding box center [647, 245] width 27 height 27
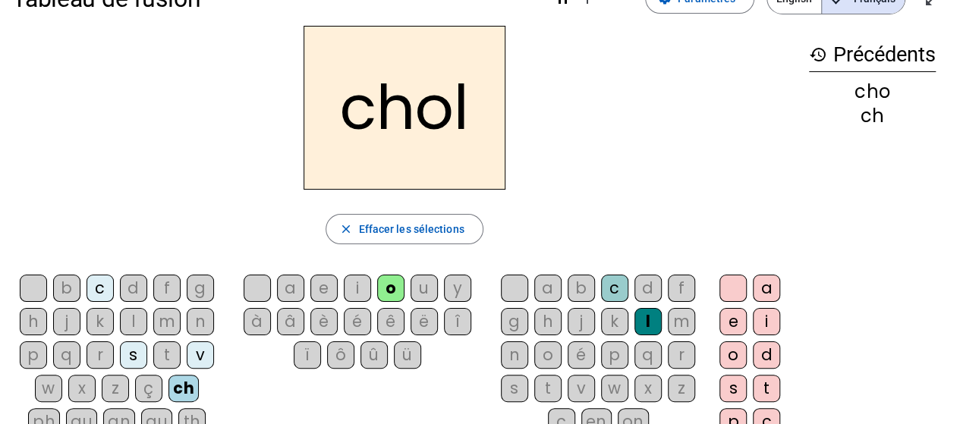
scroll to position [0, 0]
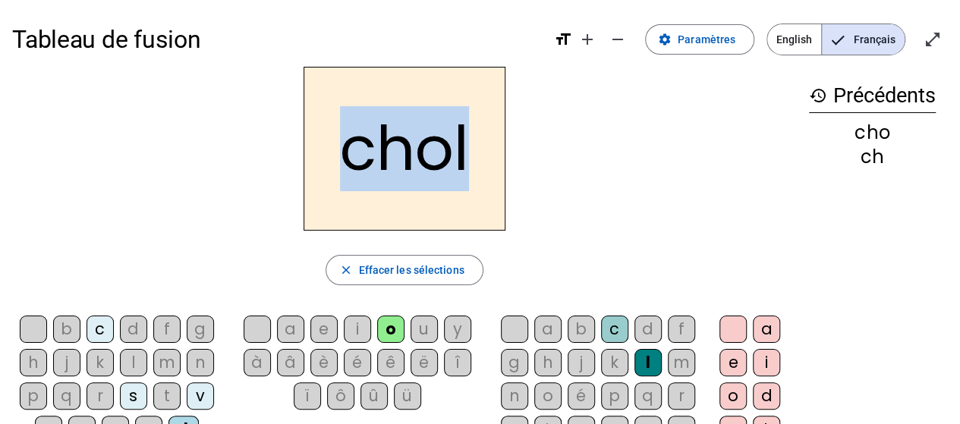
drag, startPoint x: 349, startPoint y: 163, endPoint x: 534, endPoint y: 181, distance: 186.1
click at [472, 162] on h2 "chol" at bounding box center [405, 149] width 202 height 164
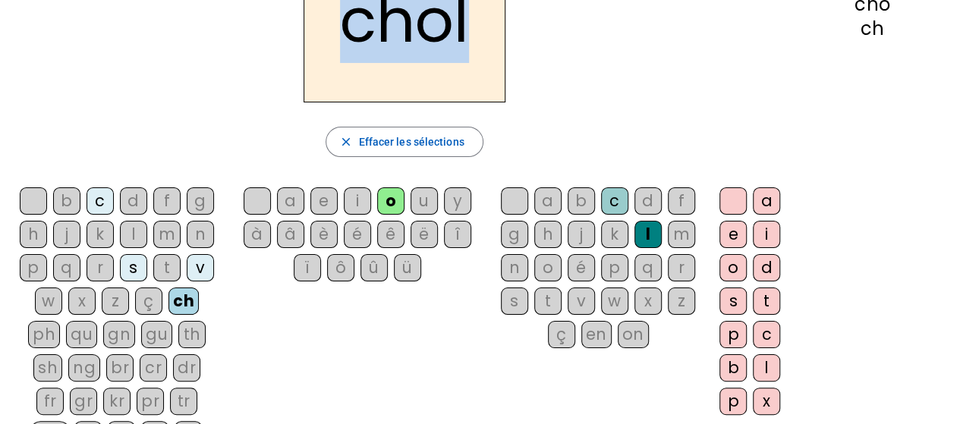
scroll to position [152, 0]
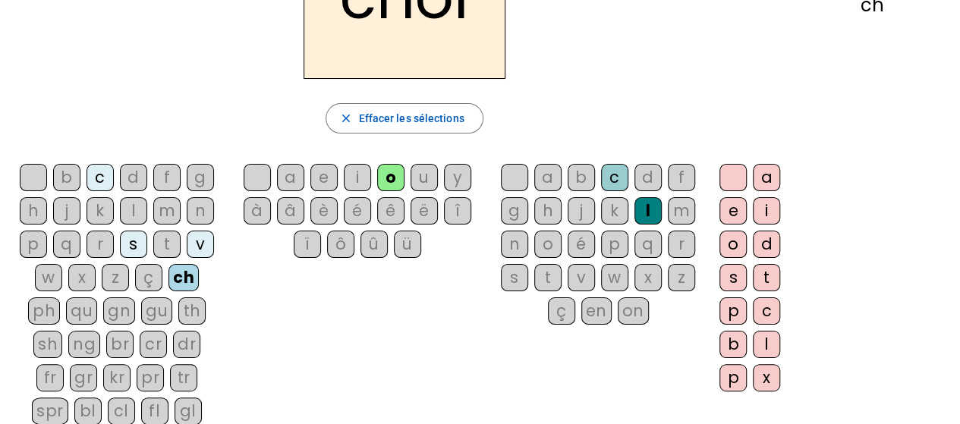
click at [140, 333] on div "cr" at bounding box center [153, 344] width 27 height 27
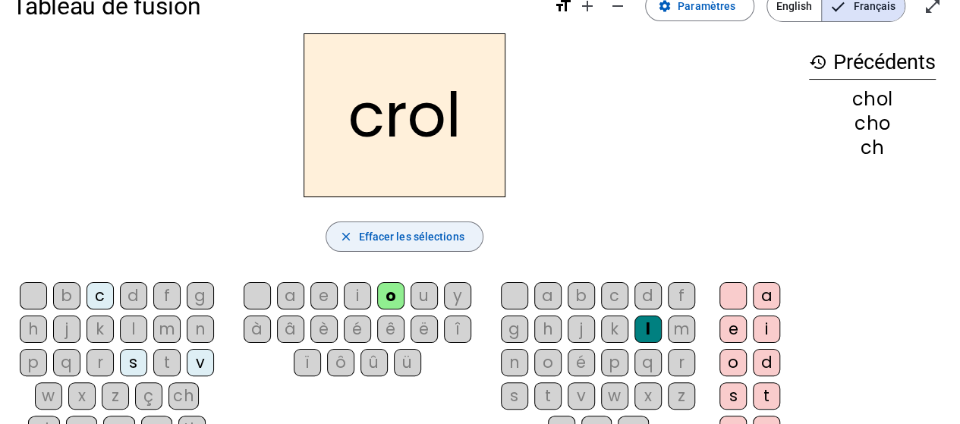
scroll to position [0, 0]
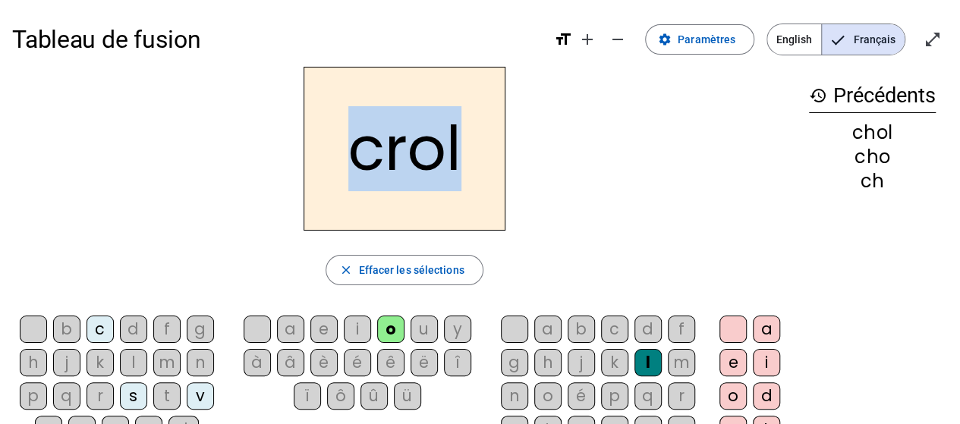
drag, startPoint x: 358, startPoint y: 156, endPoint x: 502, endPoint y: 168, distance: 144.7
click at [502, 168] on h2 "crol" at bounding box center [405, 149] width 202 height 164
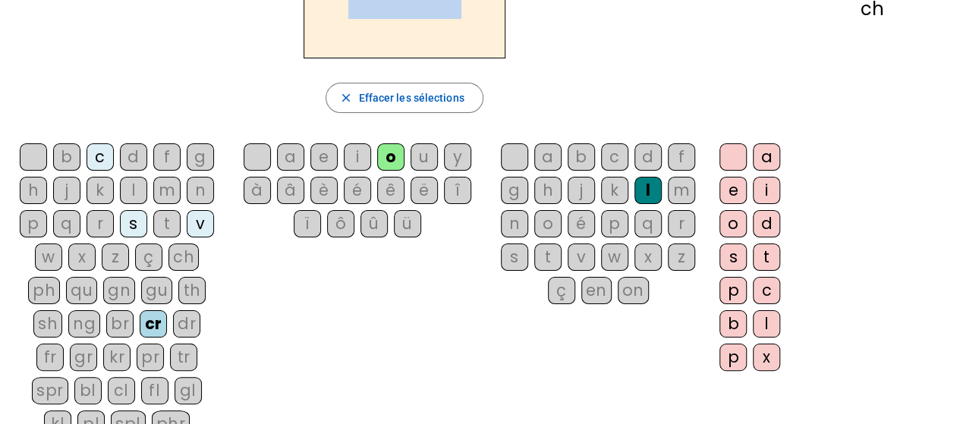
scroll to position [228, 0]
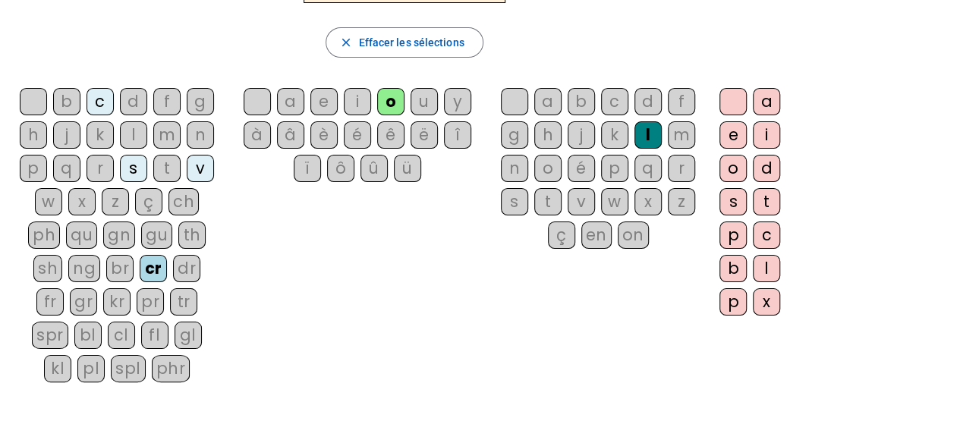
click at [106, 264] on div "br" at bounding box center [119, 268] width 27 height 27
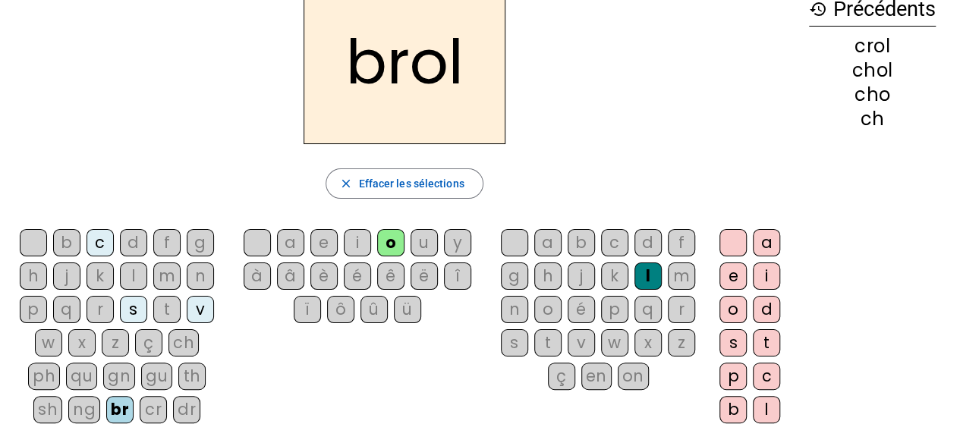
scroll to position [0, 0]
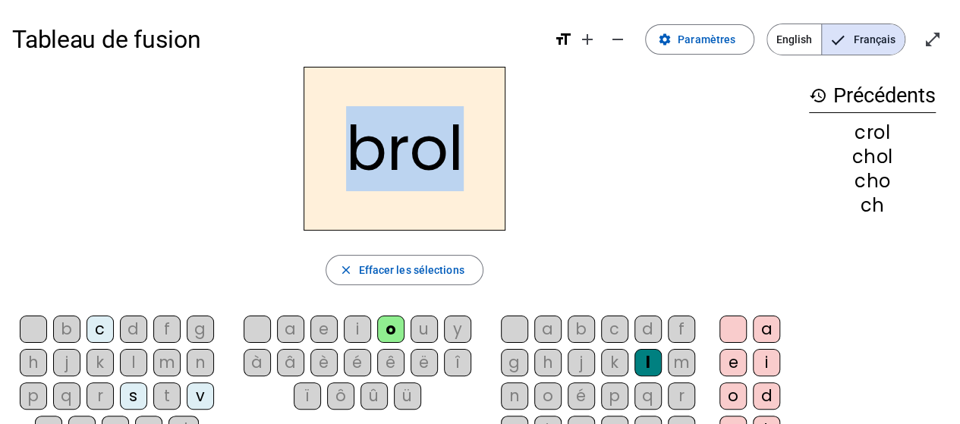
drag, startPoint x: 345, startPoint y: 144, endPoint x: 474, endPoint y: 152, distance: 128.5
click at [474, 152] on h2 "brol" at bounding box center [405, 149] width 202 height 164
click at [423, 160] on h2 "brol" at bounding box center [405, 149] width 202 height 164
drag, startPoint x: 346, startPoint y: 159, endPoint x: 471, endPoint y: 162, distance: 125.3
click at [471, 162] on h2 "brol" at bounding box center [405, 149] width 202 height 164
